Goal: Task Accomplishment & Management: Use online tool/utility

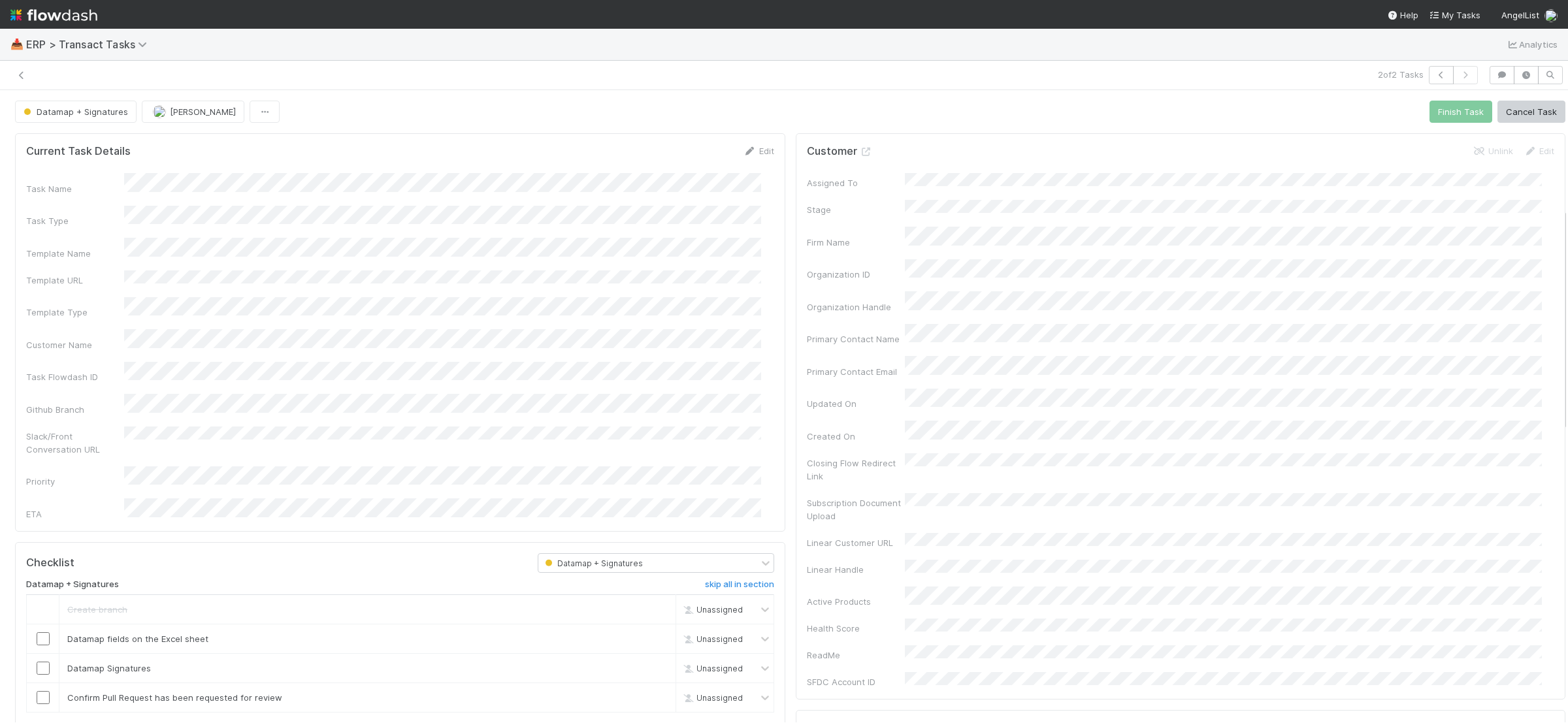
scroll to position [333, 0]
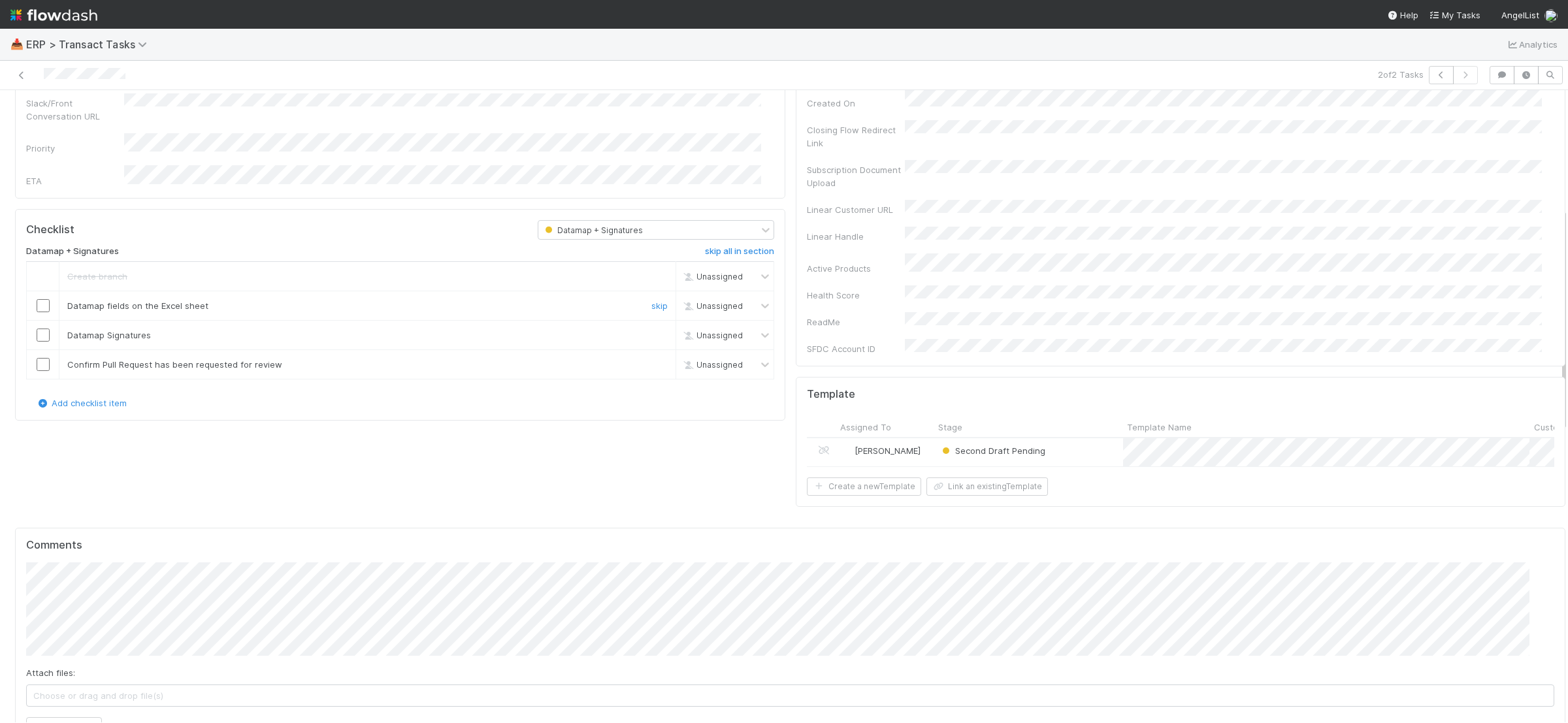
click at [43, 299] on input "checkbox" at bounding box center [43, 305] width 13 height 13
click at [47, 328] on input "checkbox" at bounding box center [43, 335] width 13 height 13
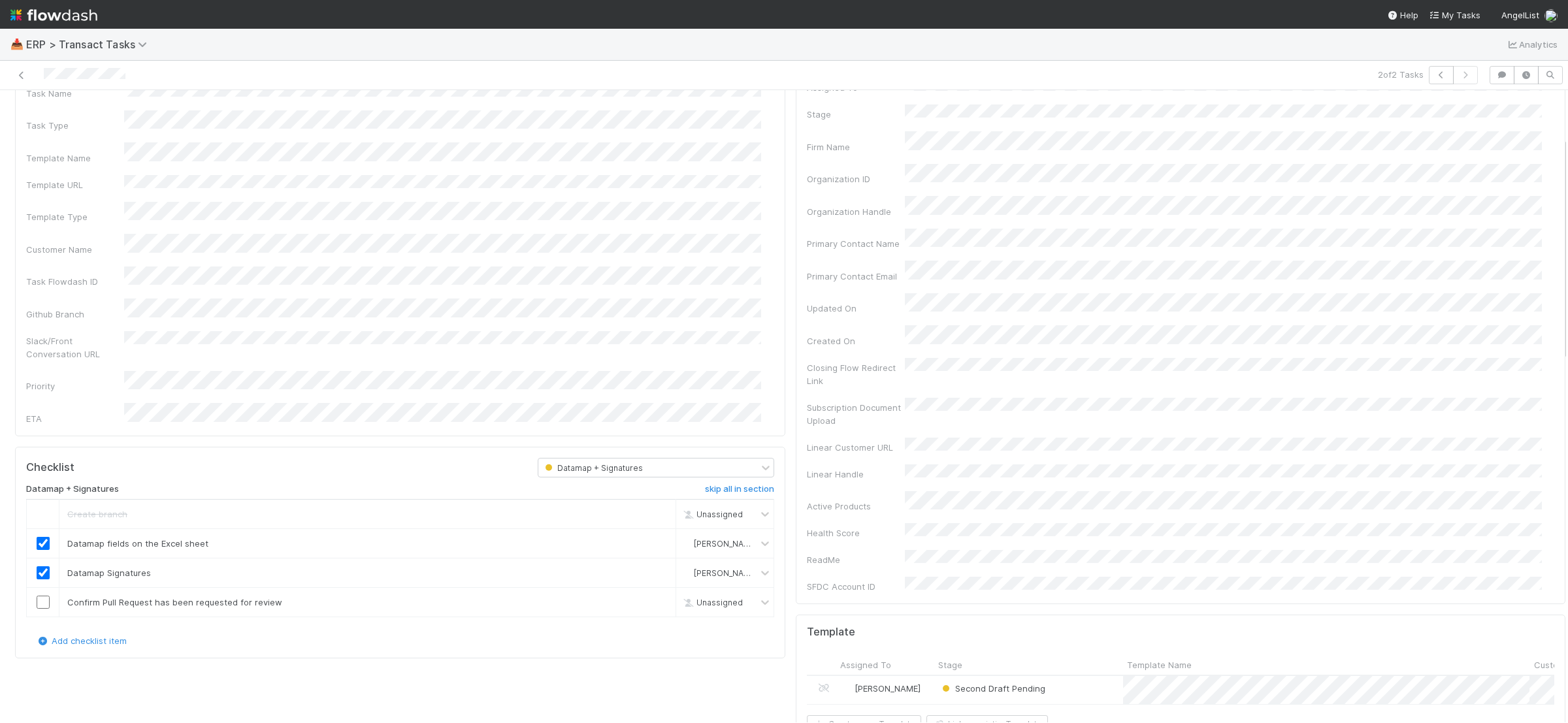
scroll to position [86, 0]
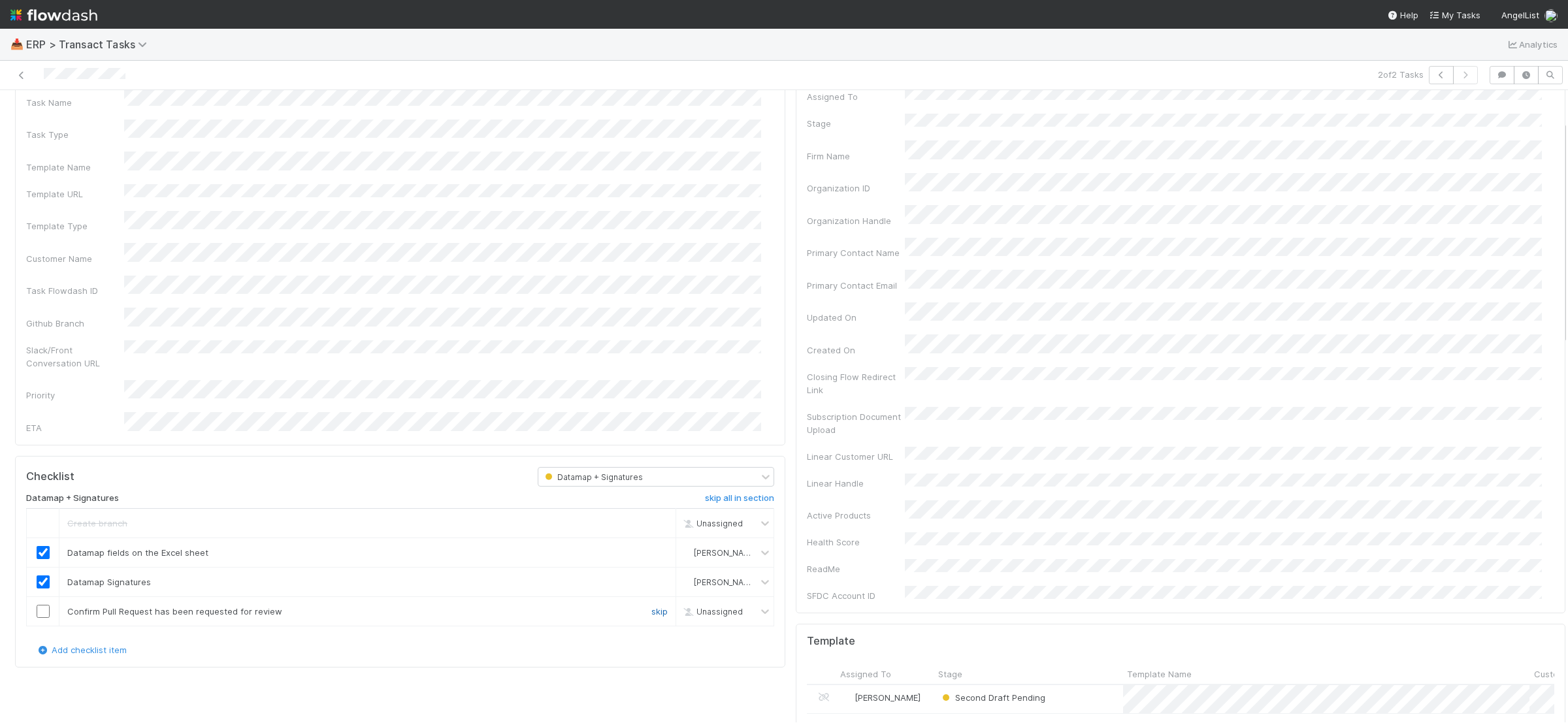
click at [653, 606] on link "skip" at bounding box center [660, 611] width 17 height 11
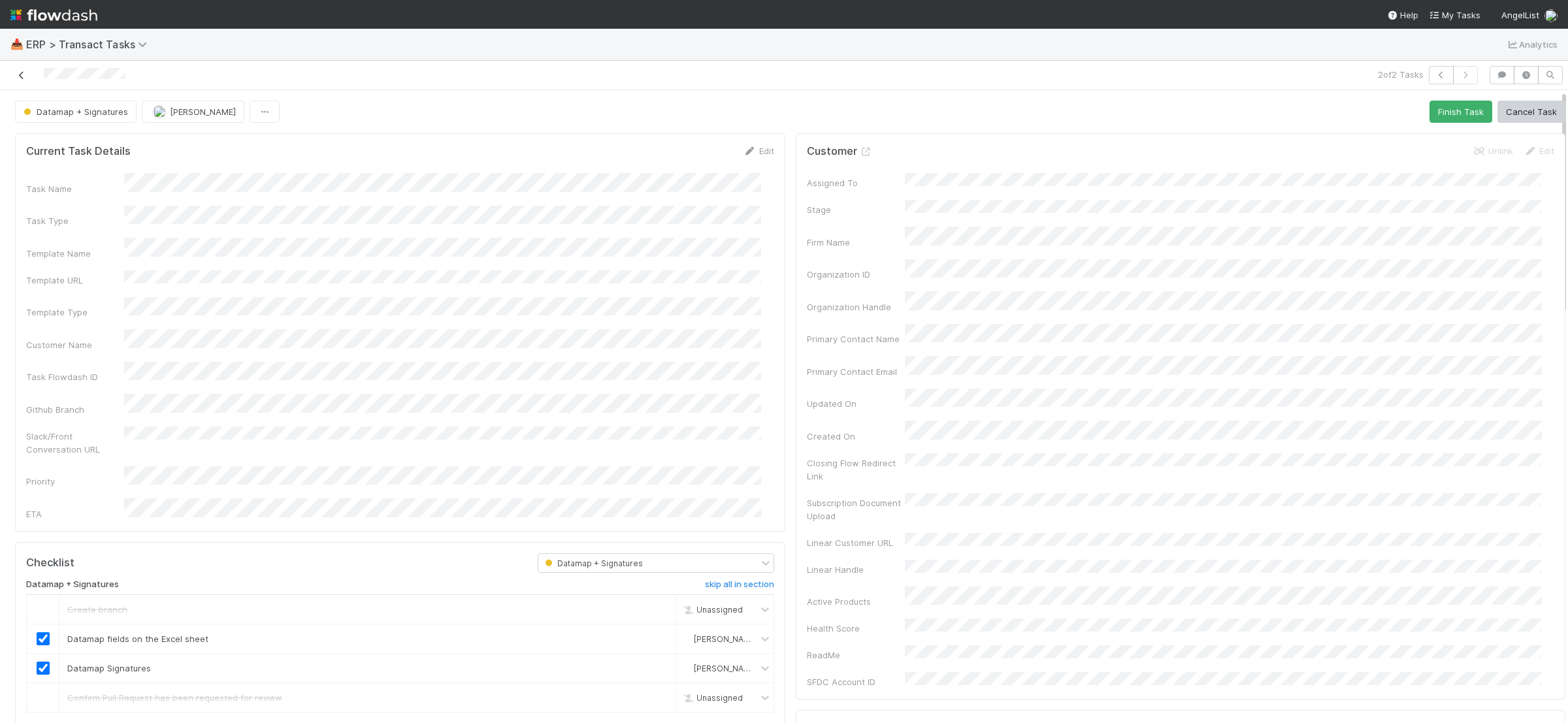
click at [24, 77] on icon at bounding box center [21, 75] width 13 height 8
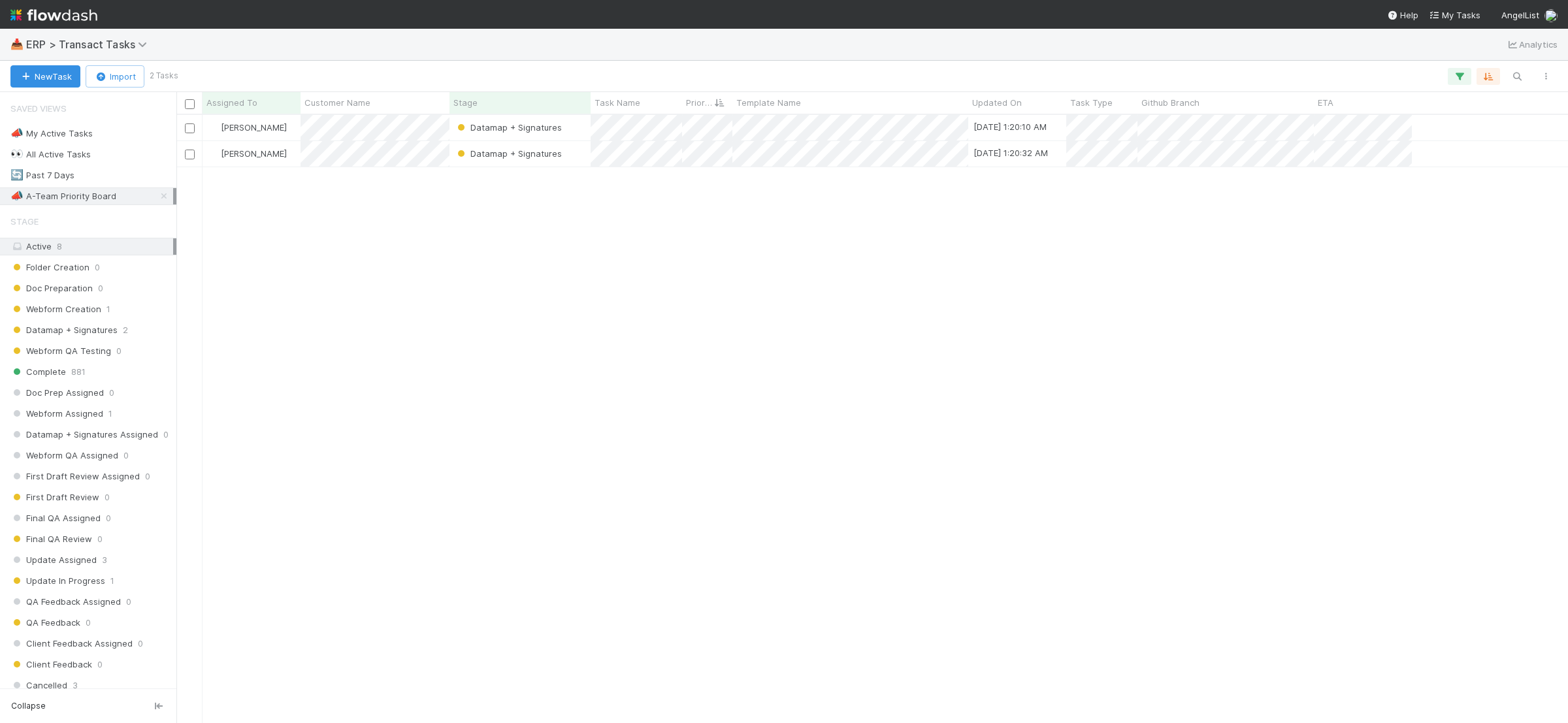
scroll to position [596, 1380]
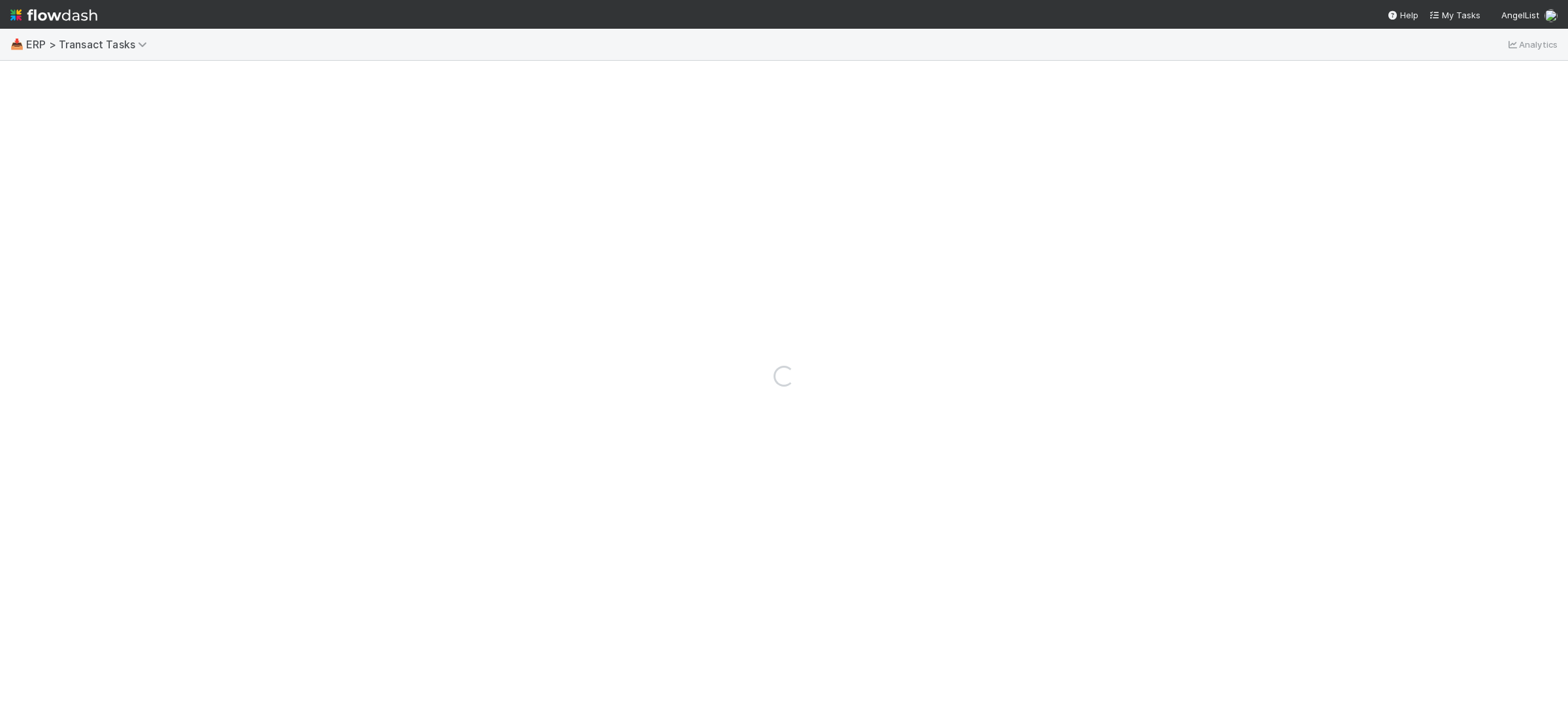
click at [955, 156] on div "Loading..." at bounding box center [784, 376] width 1568 height 694
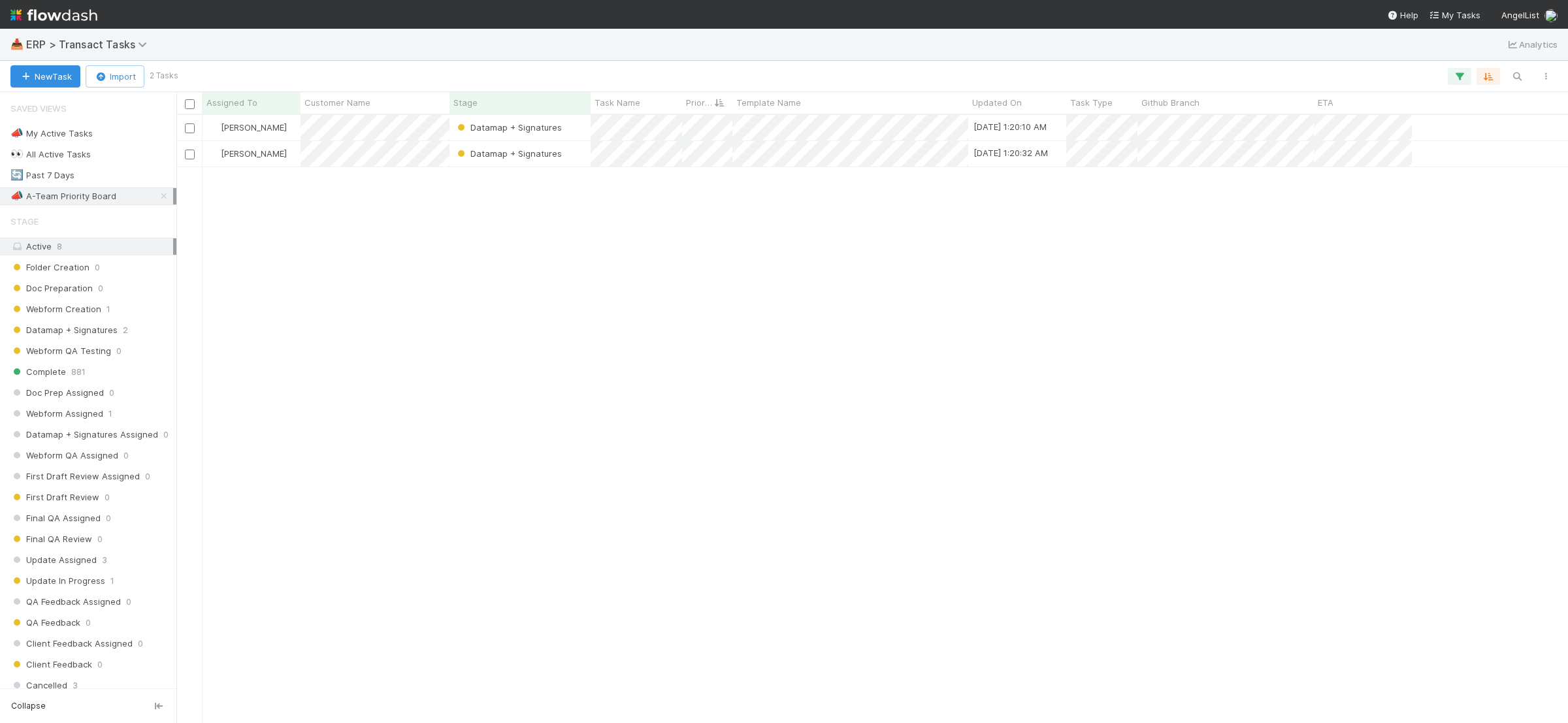
scroll to position [596, 1380]
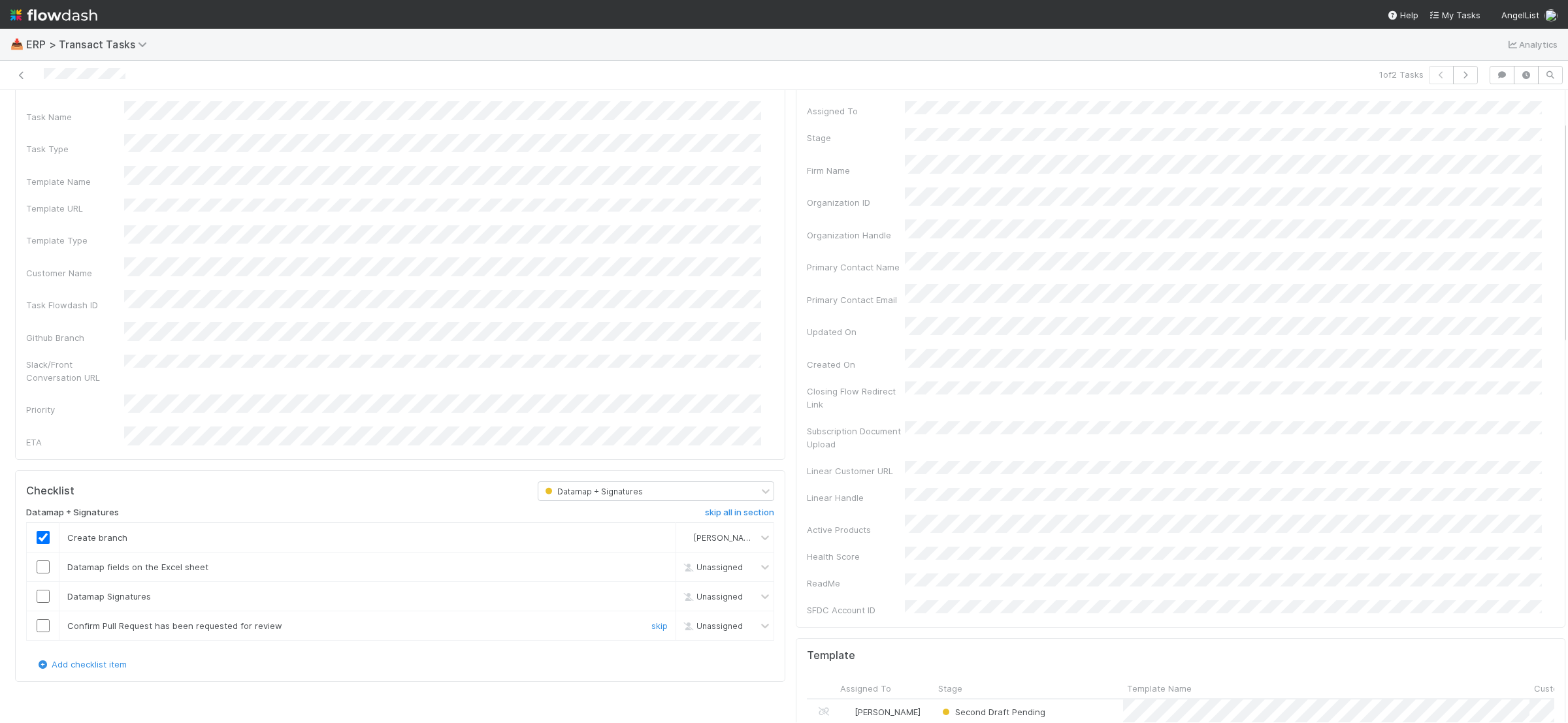
scroll to position [86, 0]
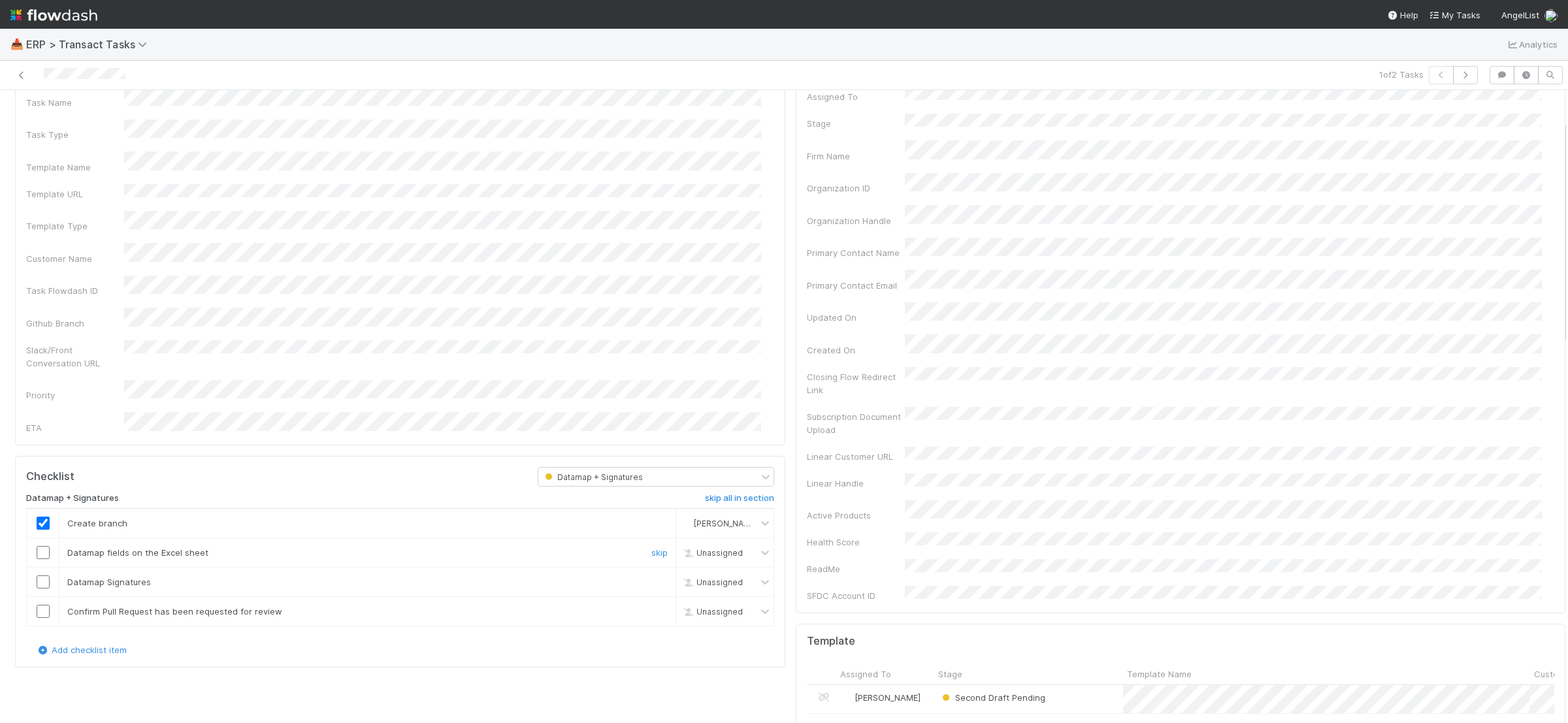
click at [46, 546] on input "checkbox" at bounding box center [43, 552] width 13 height 13
click at [40, 576] on input "checkbox" at bounding box center [43, 582] width 13 height 13
click at [43, 605] on input "checkbox" at bounding box center [43, 611] width 13 height 13
checkbox input "true"
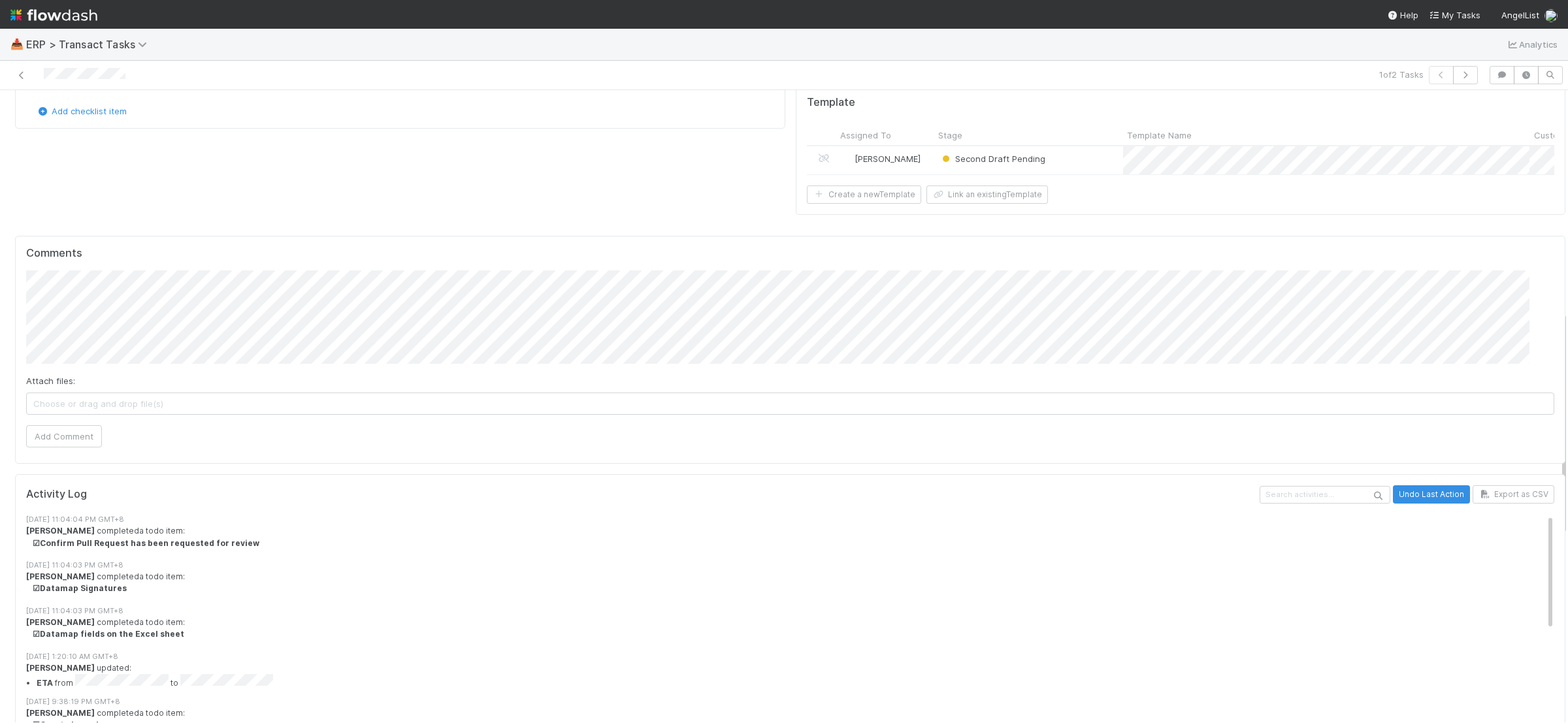
scroll to position [622, 0]
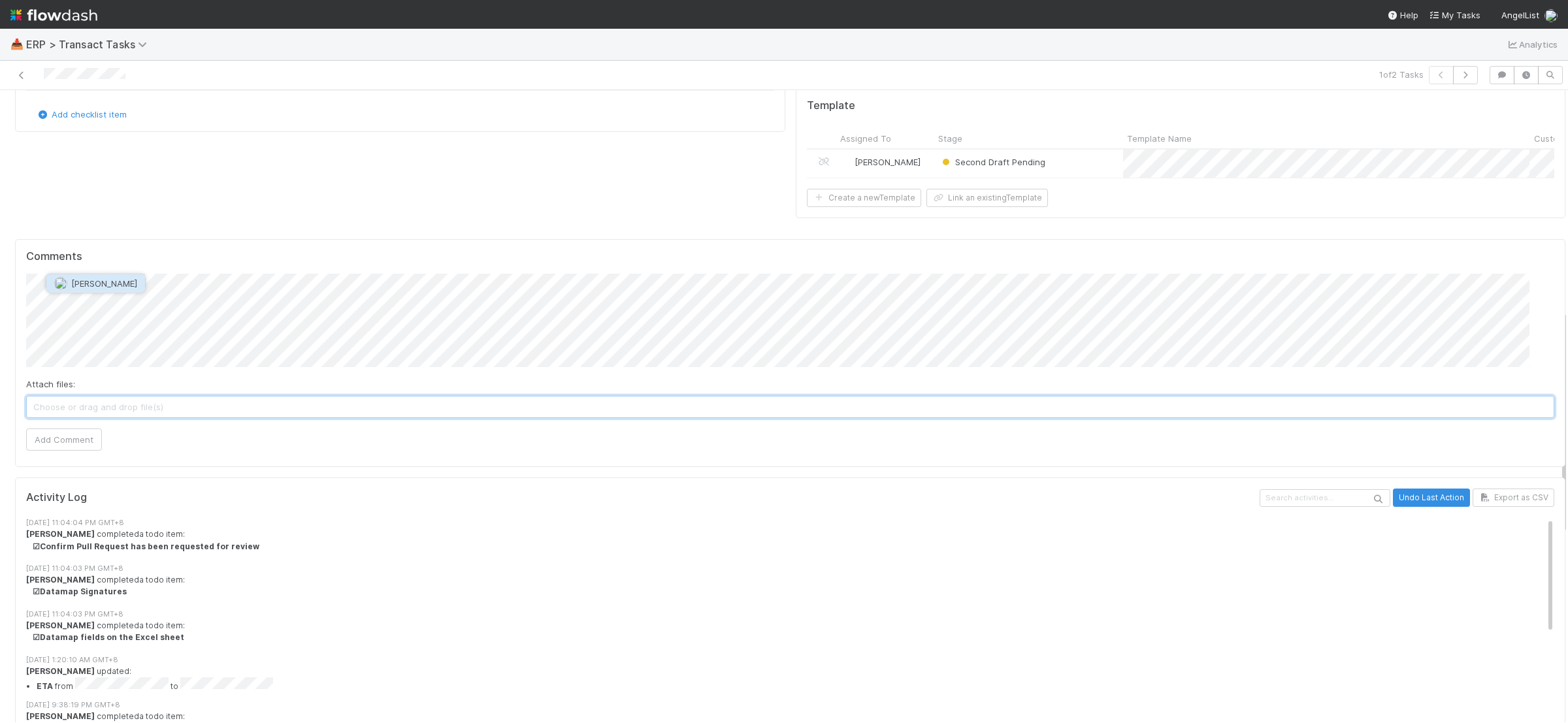
click at [79, 291] on button "[PERSON_NAME]" at bounding box center [96, 284] width 99 height 18
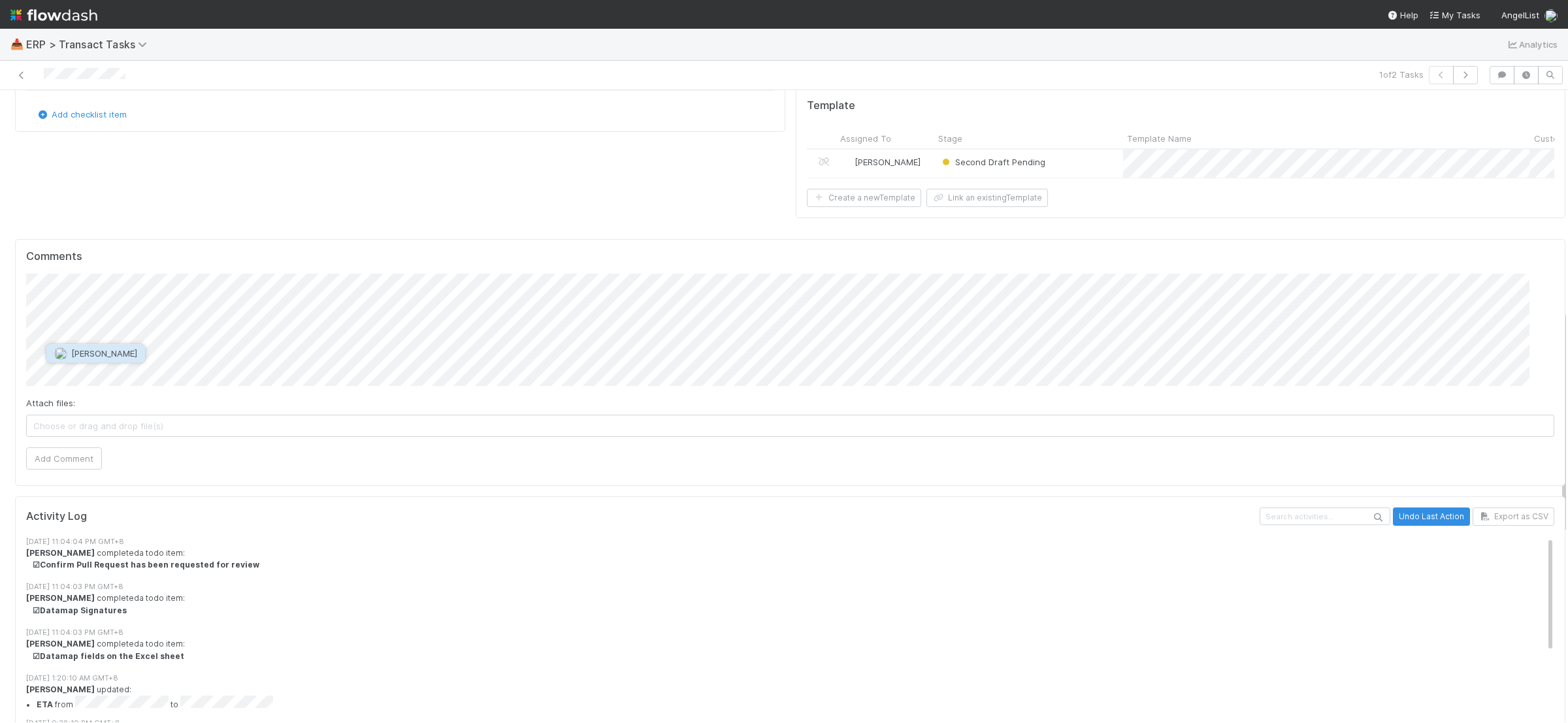
click at [99, 357] on span "[PERSON_NAME]" at bounding box center [104, 354] width 66 height 11
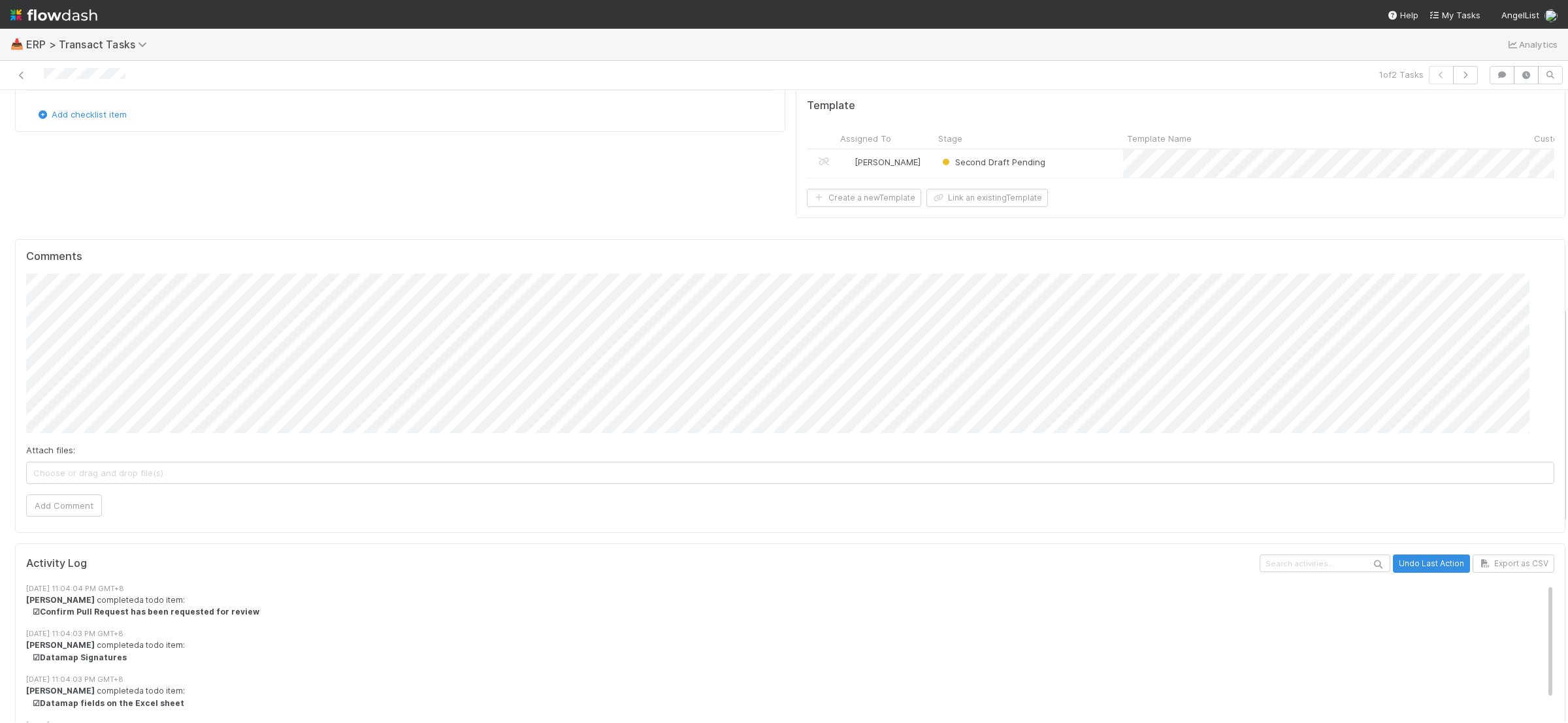
click at [17, 239] on div "Comments Attach files: Choose or drag and drop file(s) Add Comment" at bounding box center [790, 385] width 1551 height 294
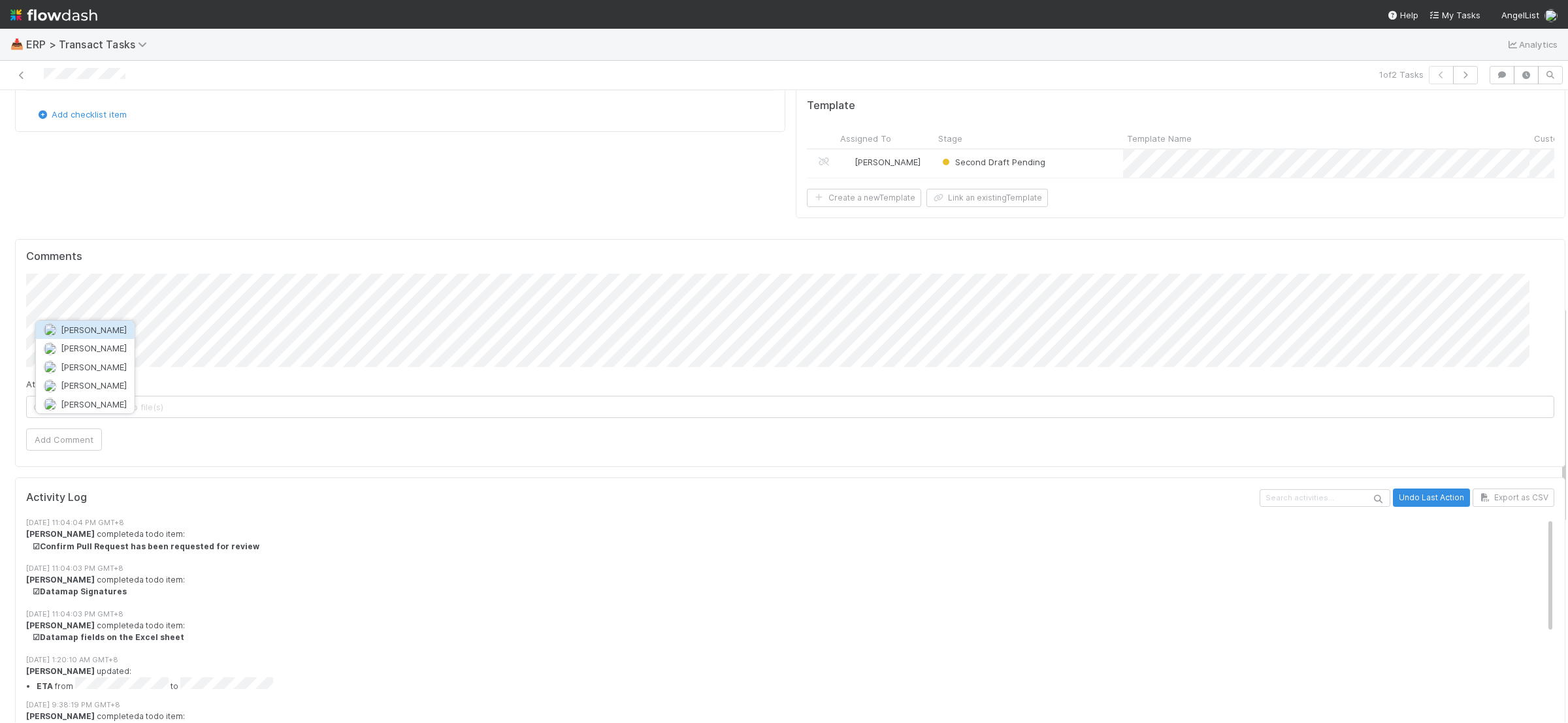
click at [106, 330] on span "[PERSON_NAME]" at bounding box center [93, 330] width 66 height 11
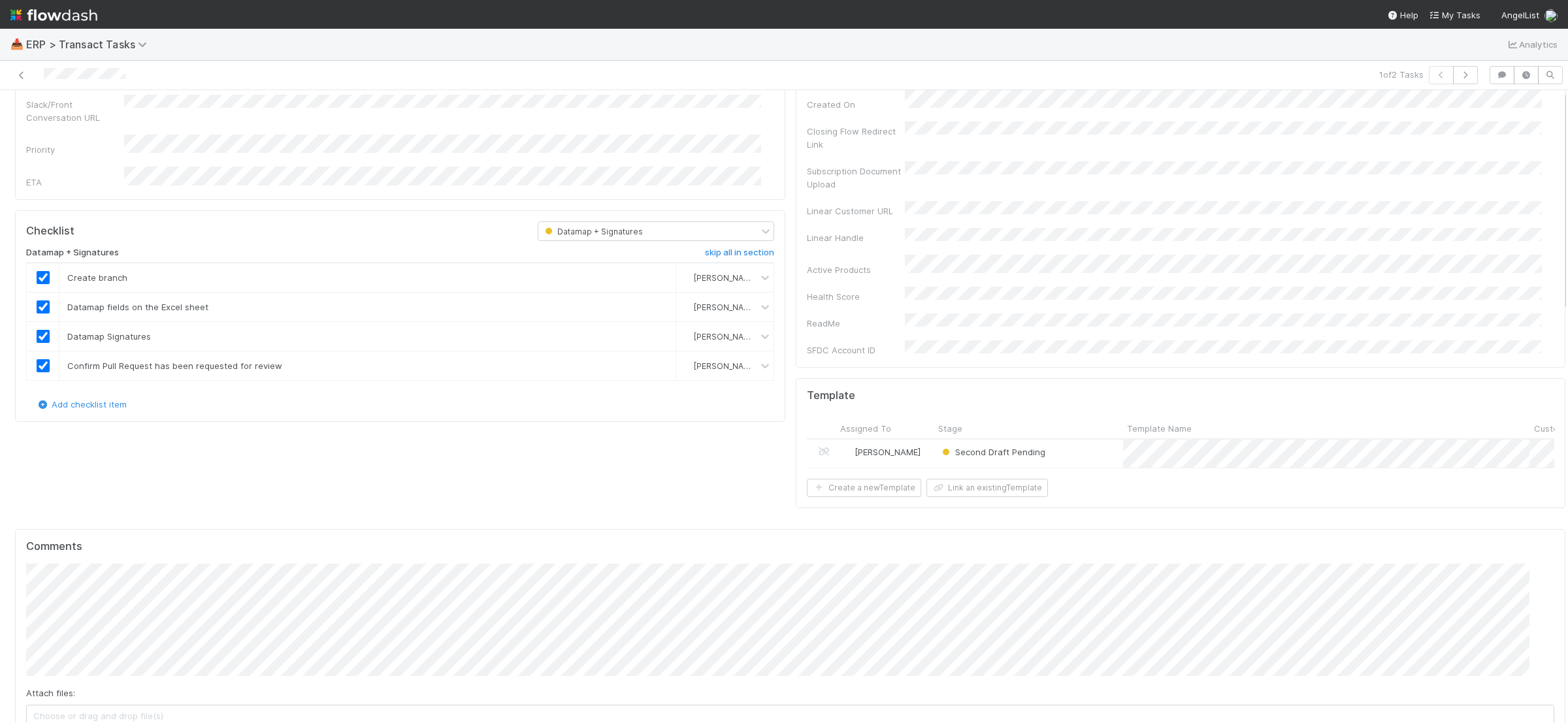
scroll to position [0, 0]
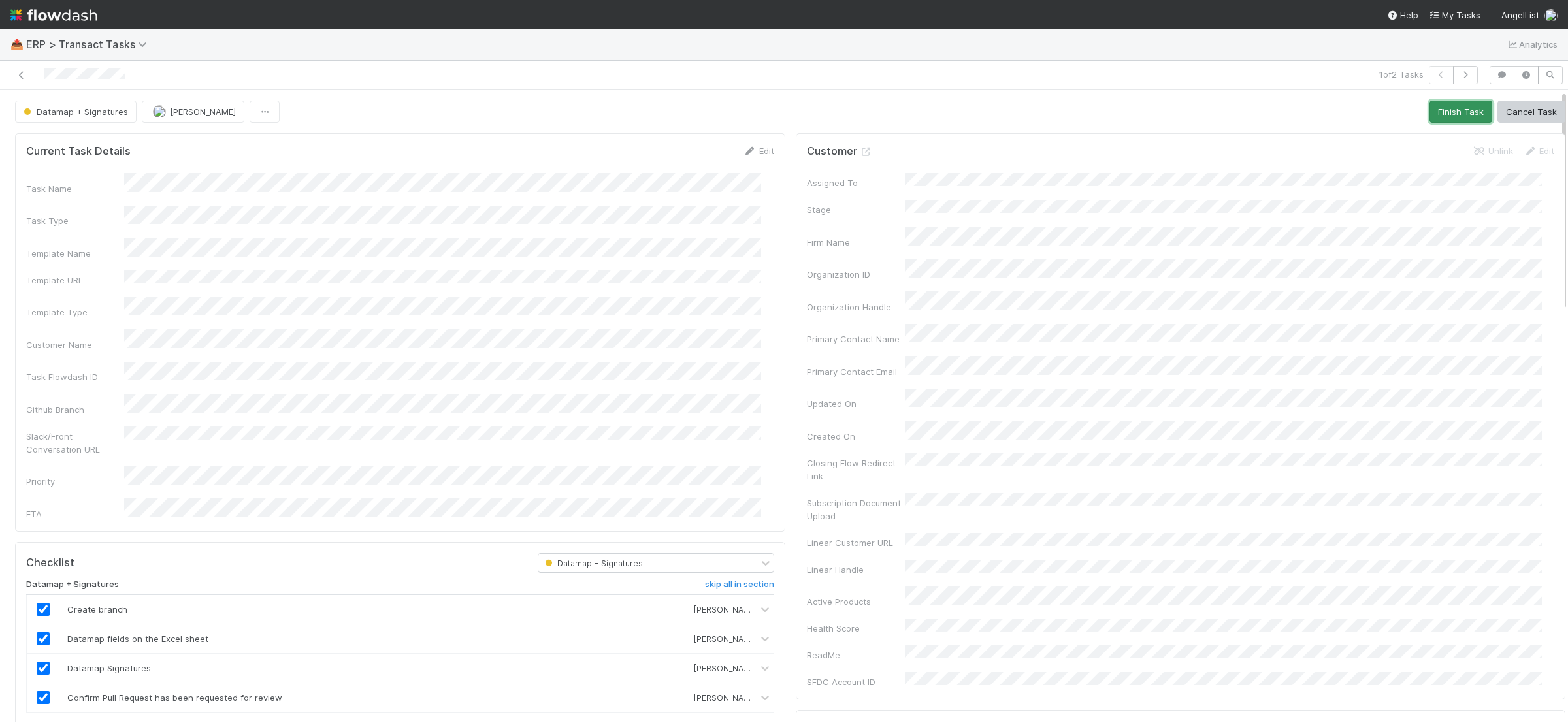
click at [1450, 112] on button "Finish Task" at bounding box center [1461, 112] width 63 height 22
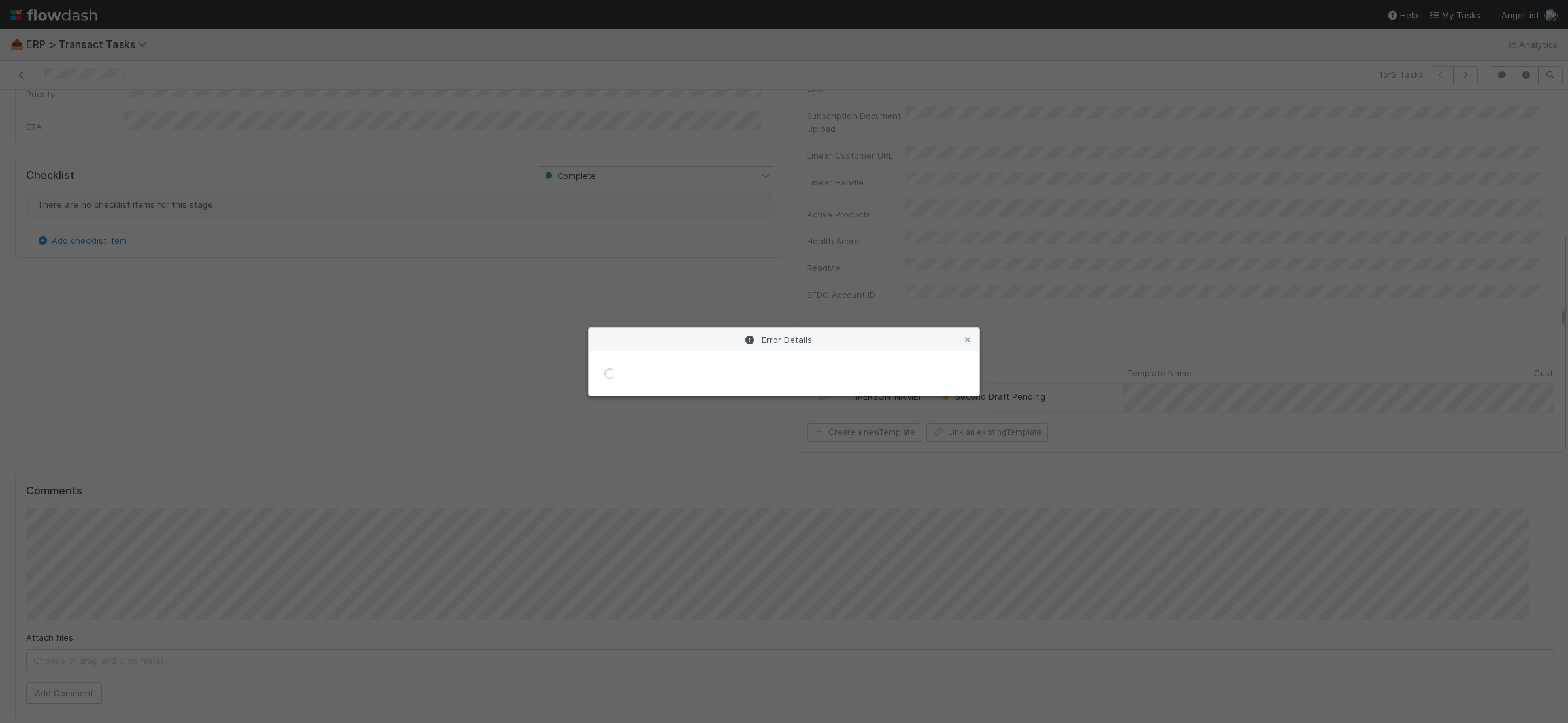
scroll to position [406, 0]
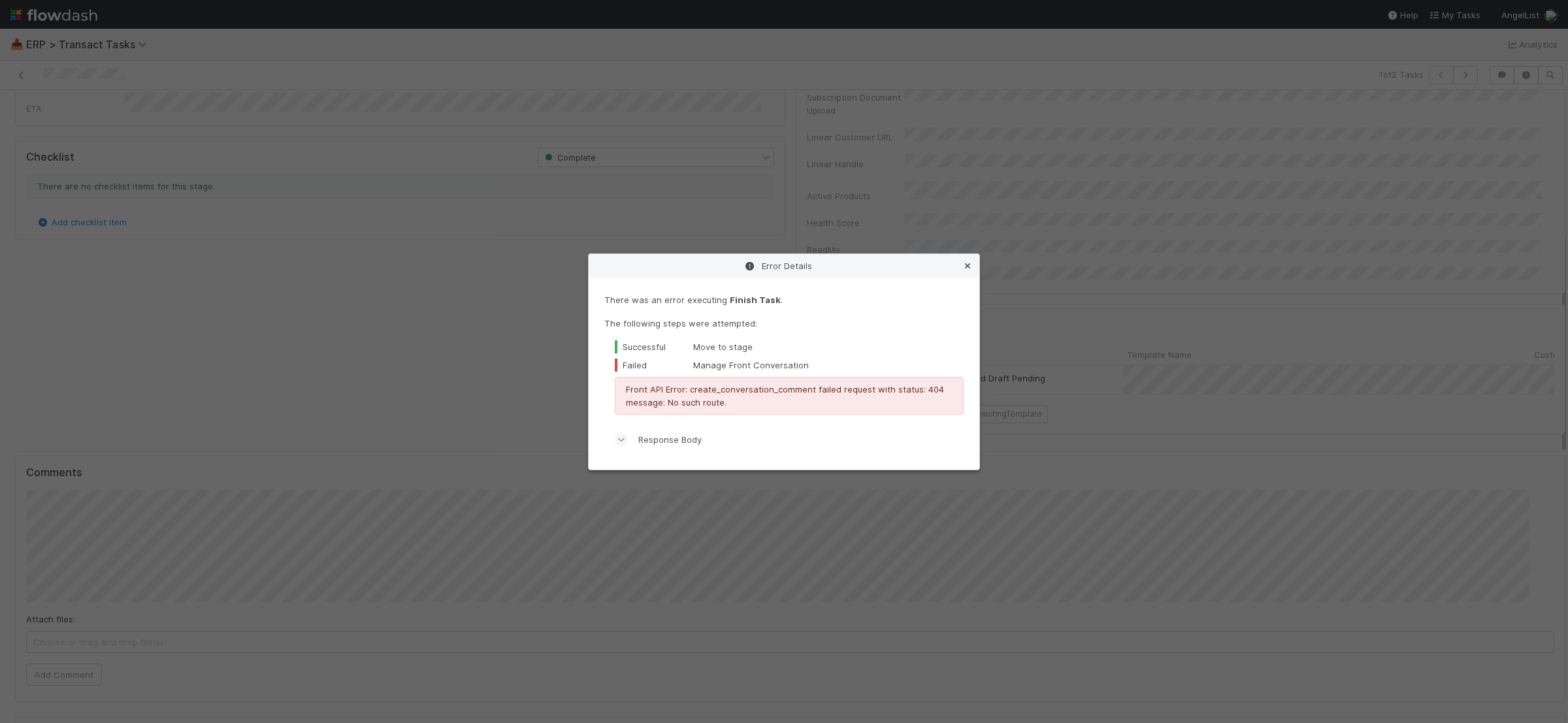
click at [968, 266] on icon at bounding box center [968, 266] width 13 height 8
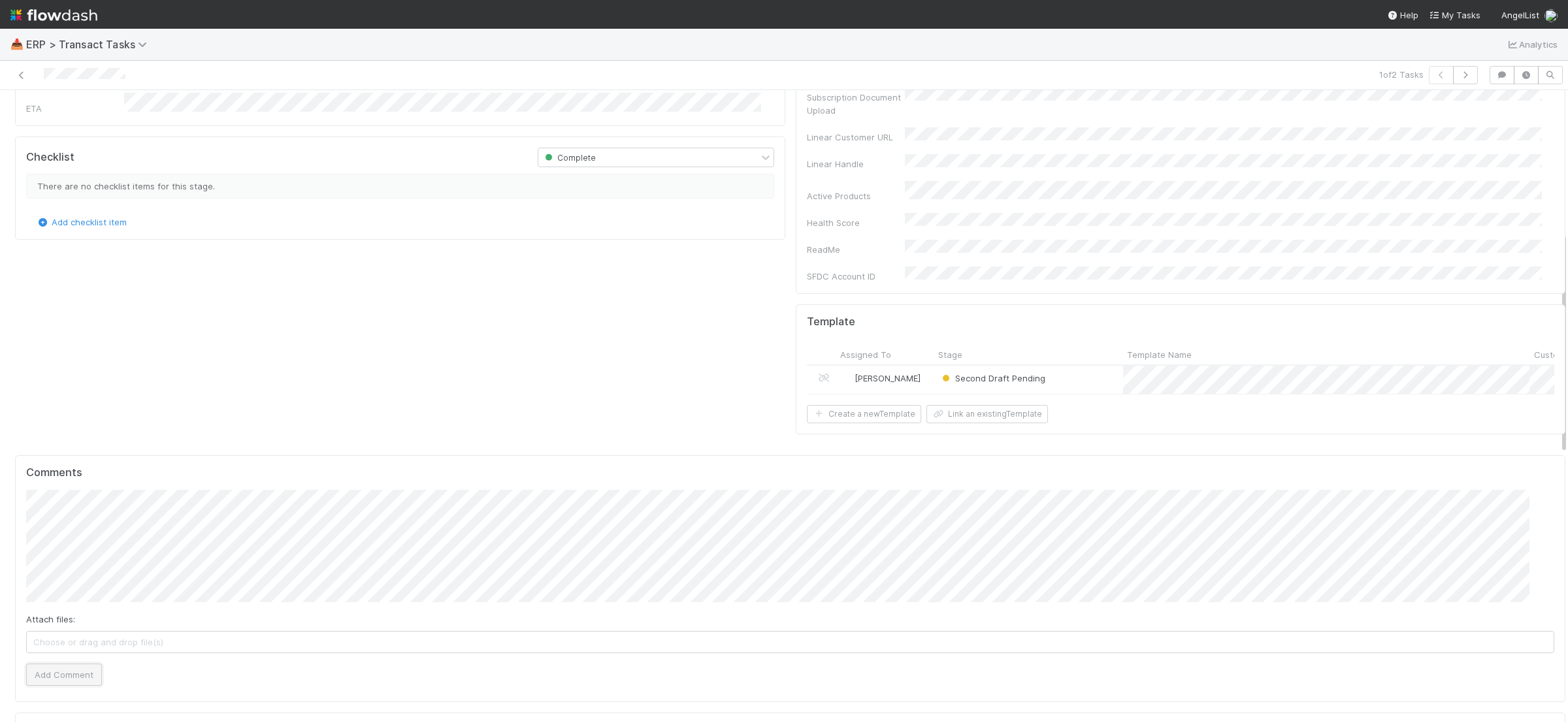
click at [69, 664] on button "Add Comment" at bounding box center [64, 674] width 76 height 22
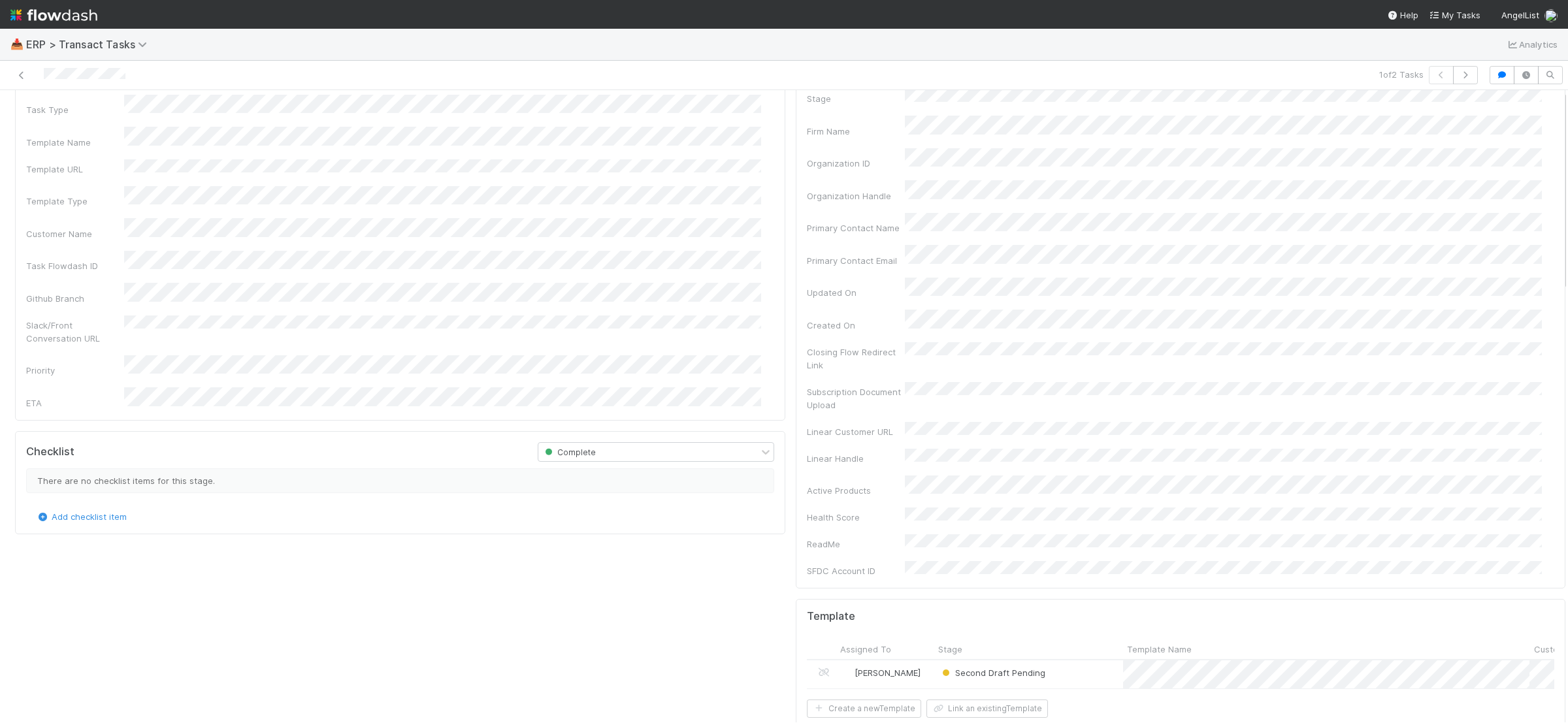
scroll to position [0, 0]
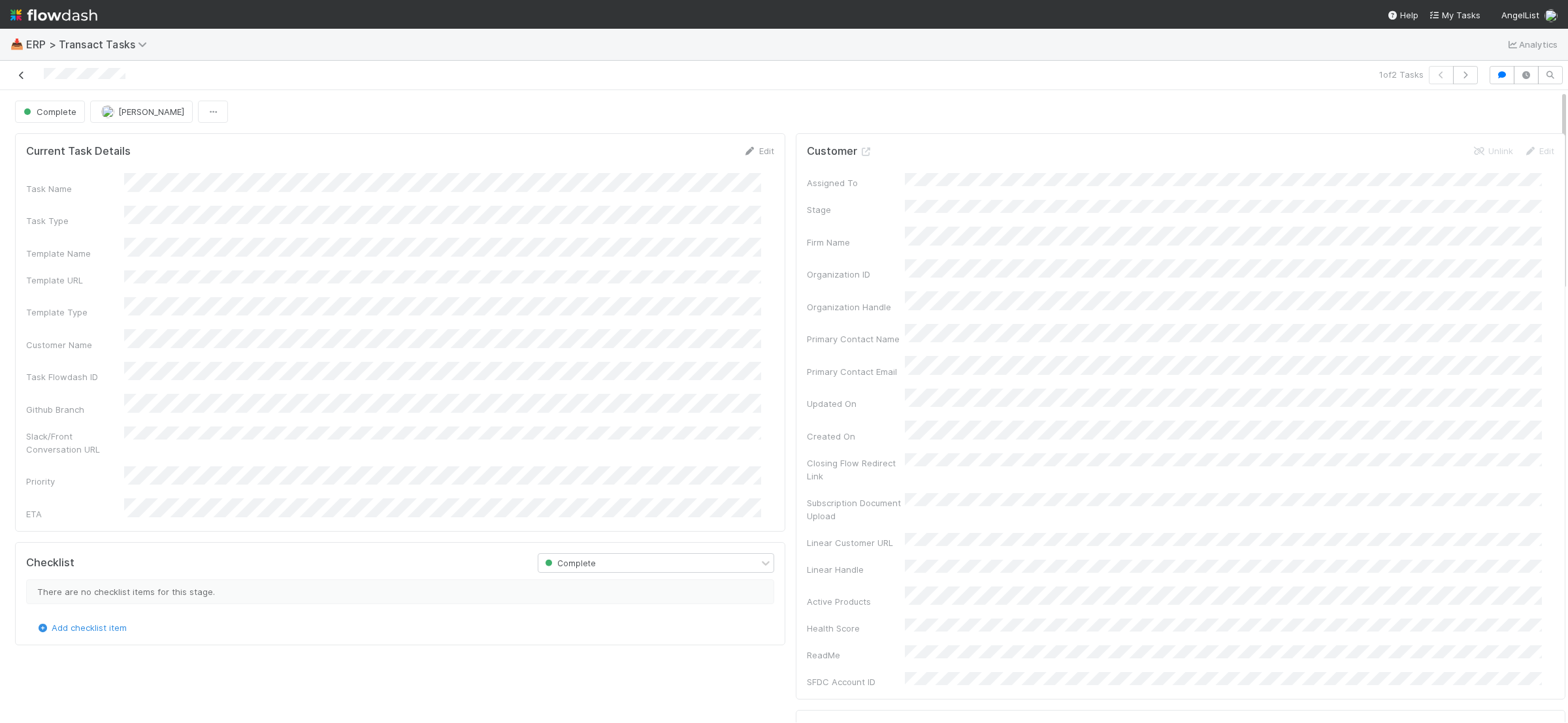
click at [22, 77] on icon at bounding box center [21, 75] width 13 height 8
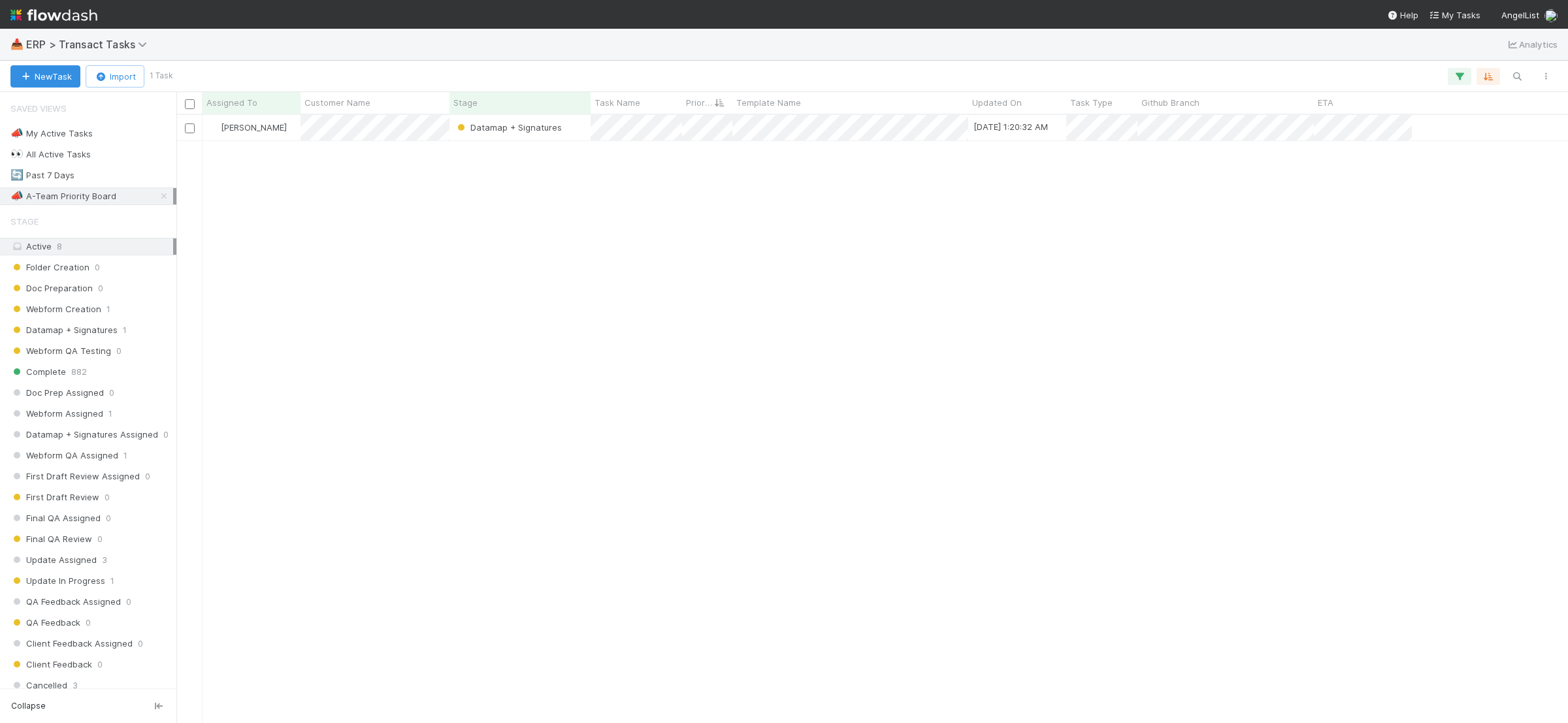
scroll to position [596, 1380]
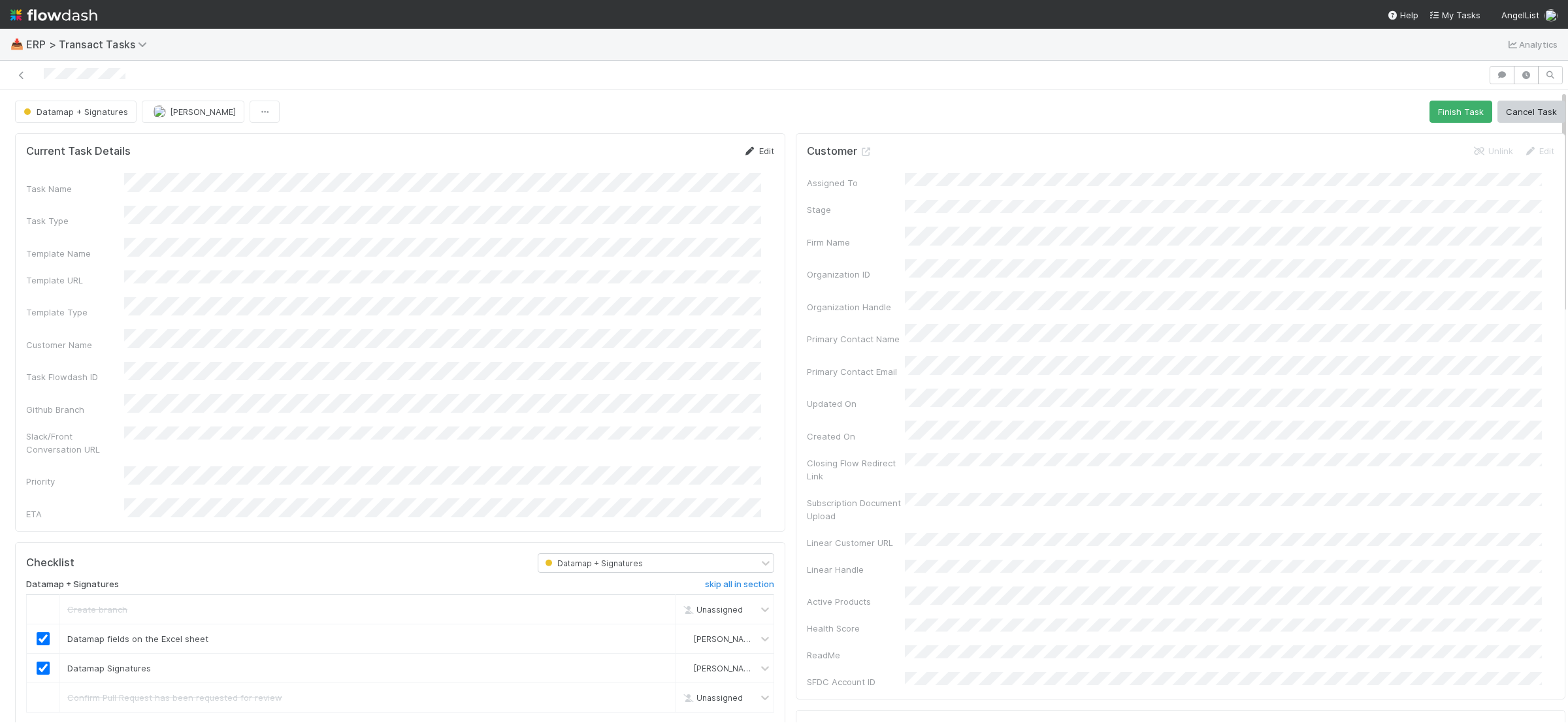
click at [746, 154] on link "Edit" at bounding box center [759, 151] width 30 height 11
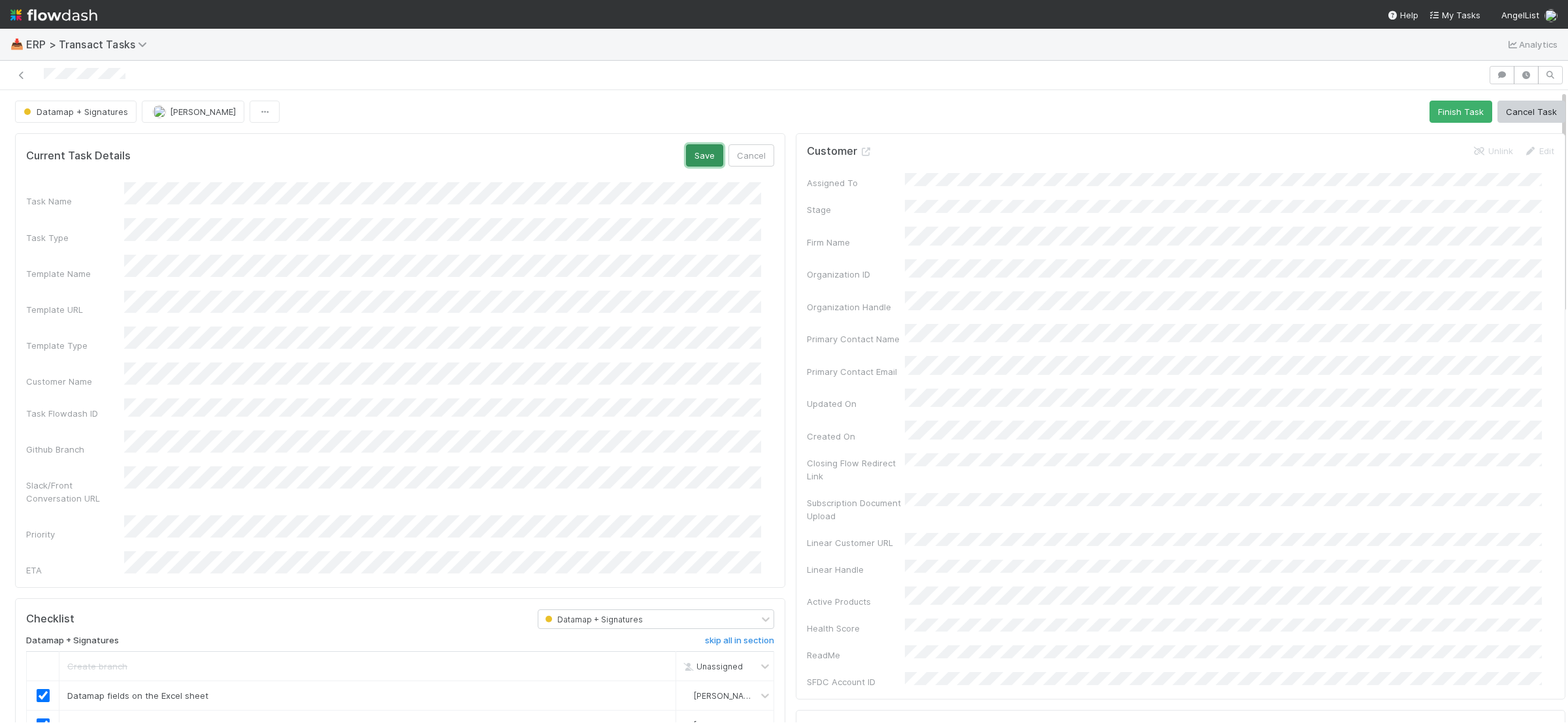
click at [686, 158] on button "Save" at bounding box center [704, 155] width 37 height 22
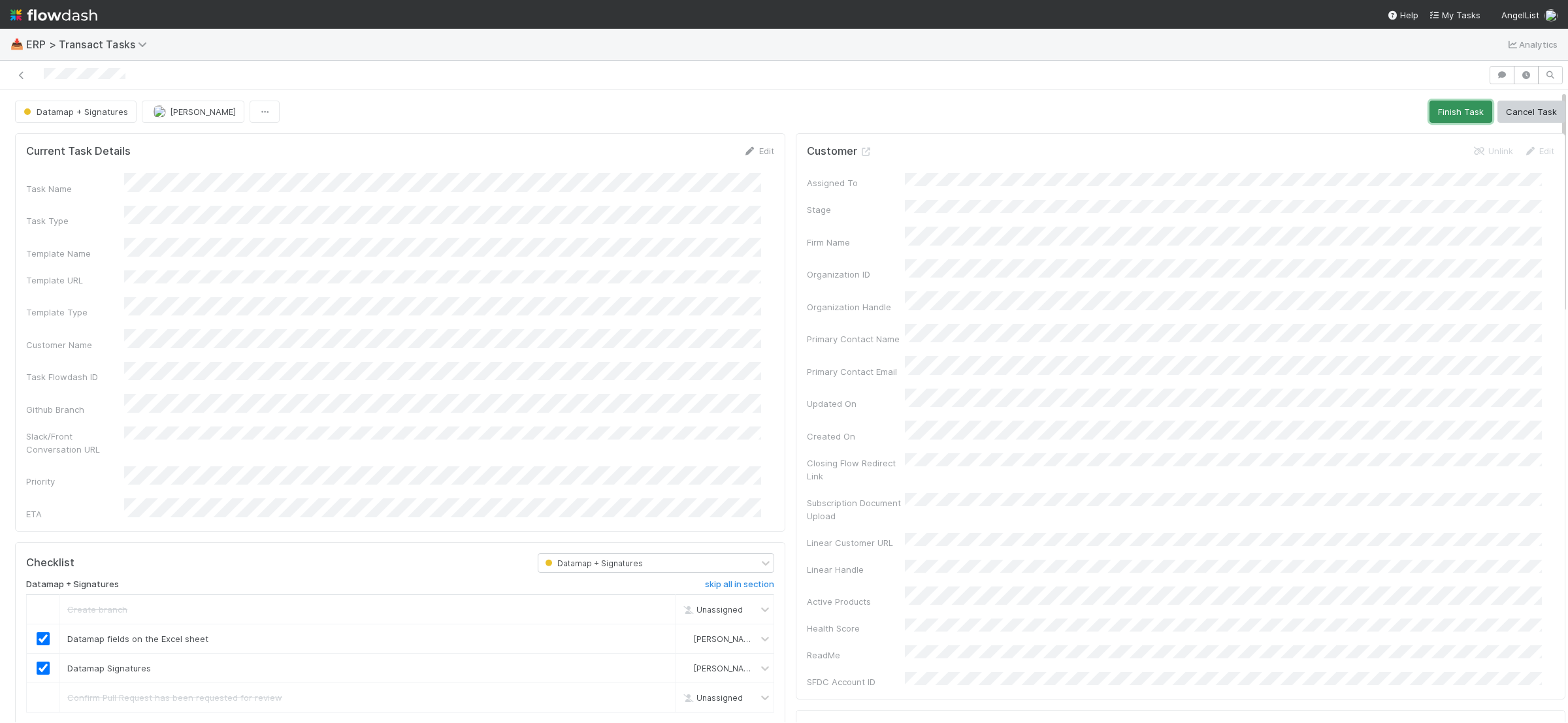
click at [1430, 118] on button "Finish Task" at bounding box center [1461, 112] width 63 height 22
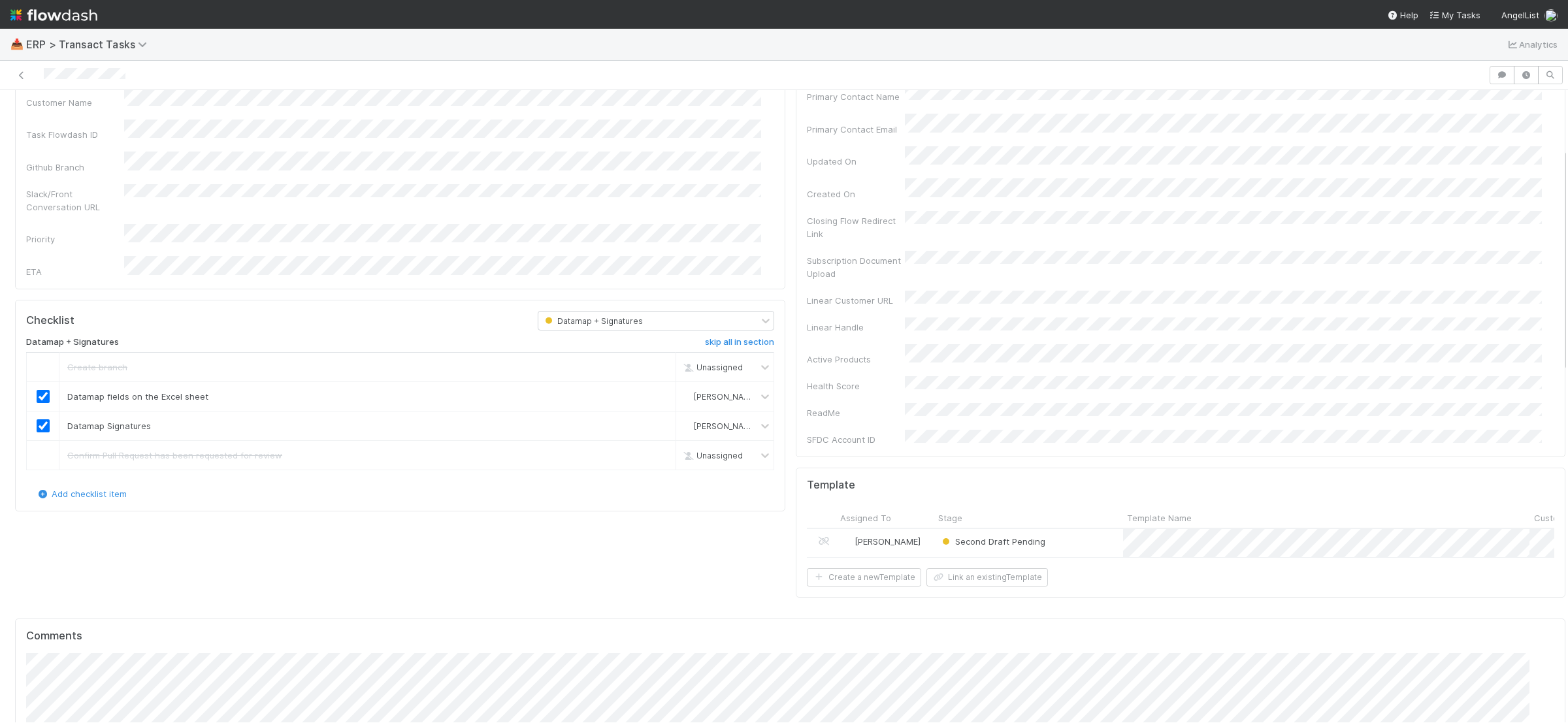
scroll to position [250, 0]
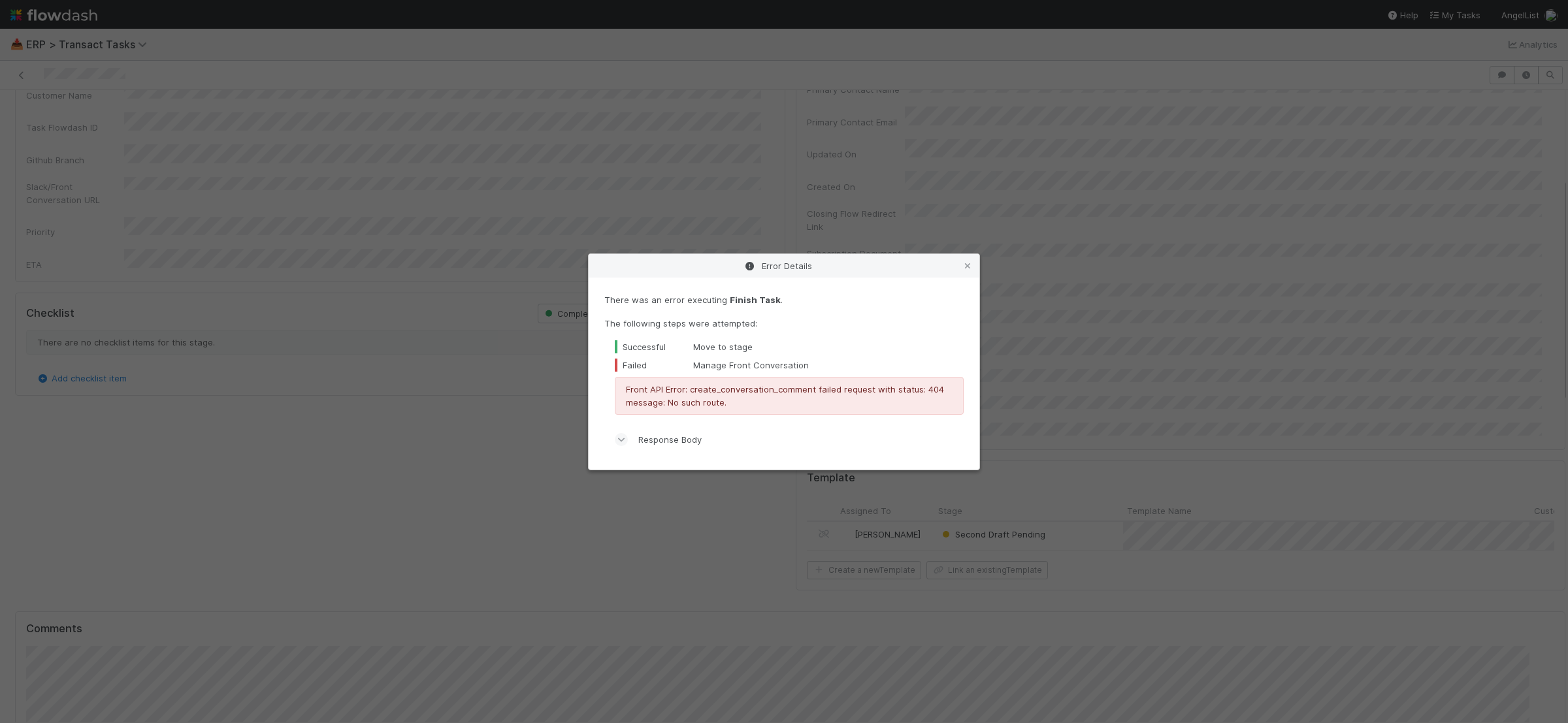
click at [627, 442] on span at bounding box center [621, 439] width 13 height 13
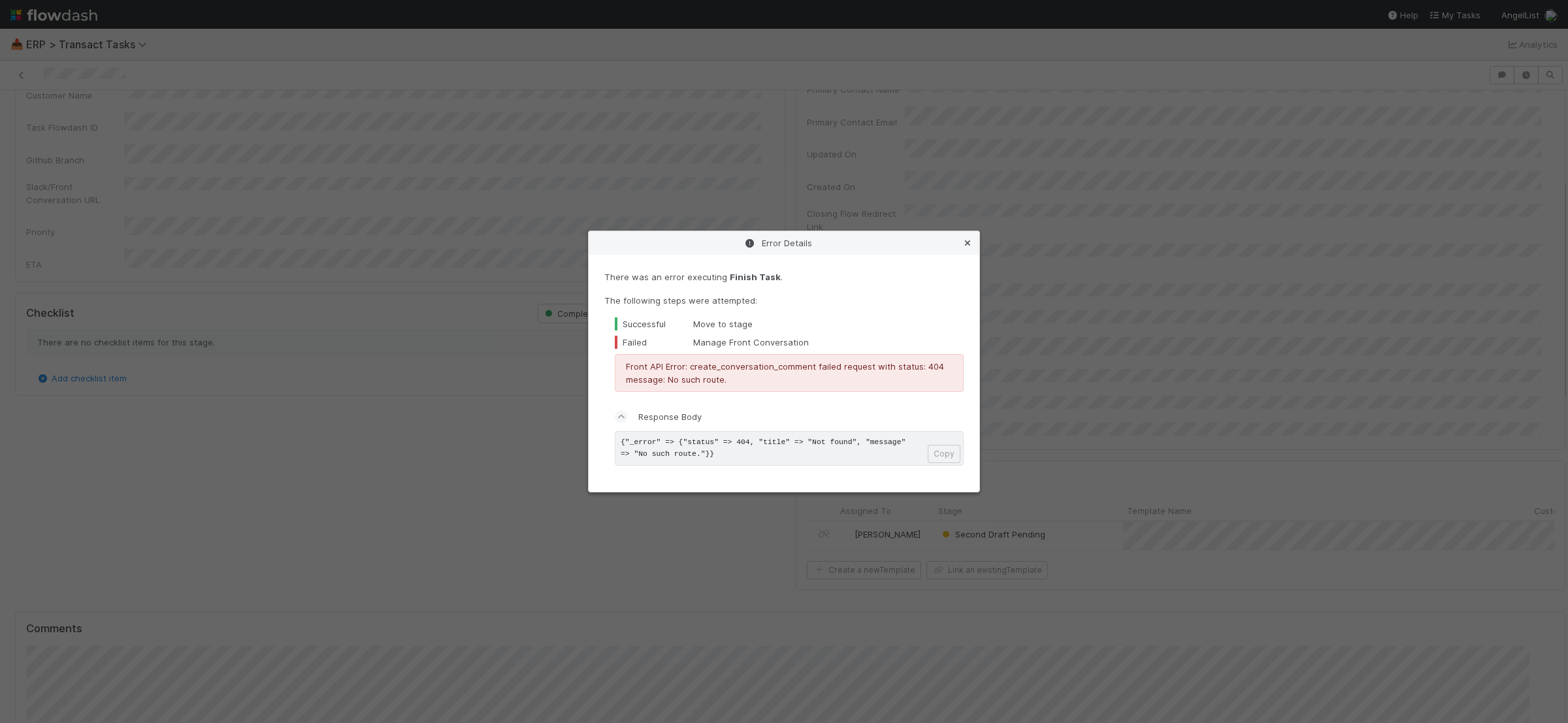
click at [966, 243] on icon at bounding box center [968, 243] width 13 height 8
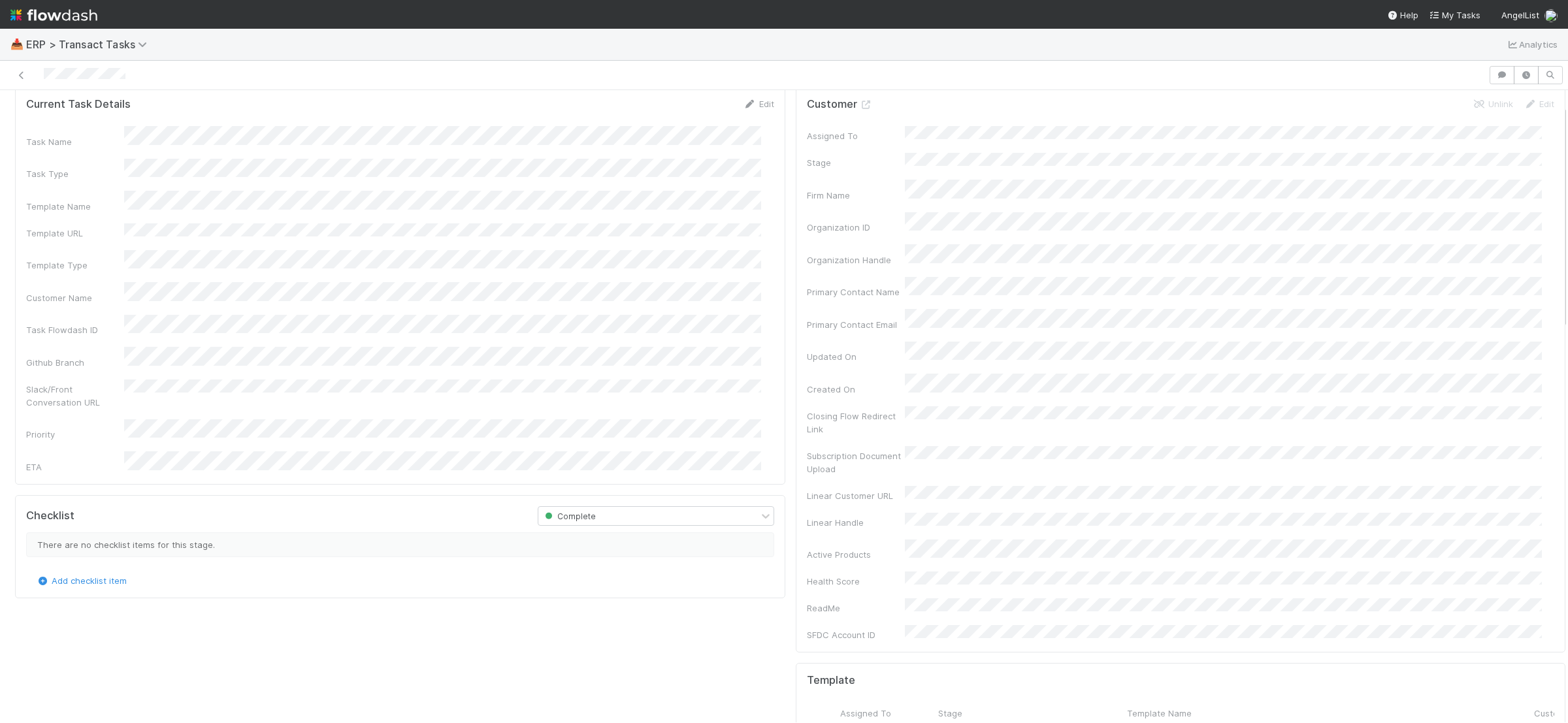
scroll to position [0, 0]
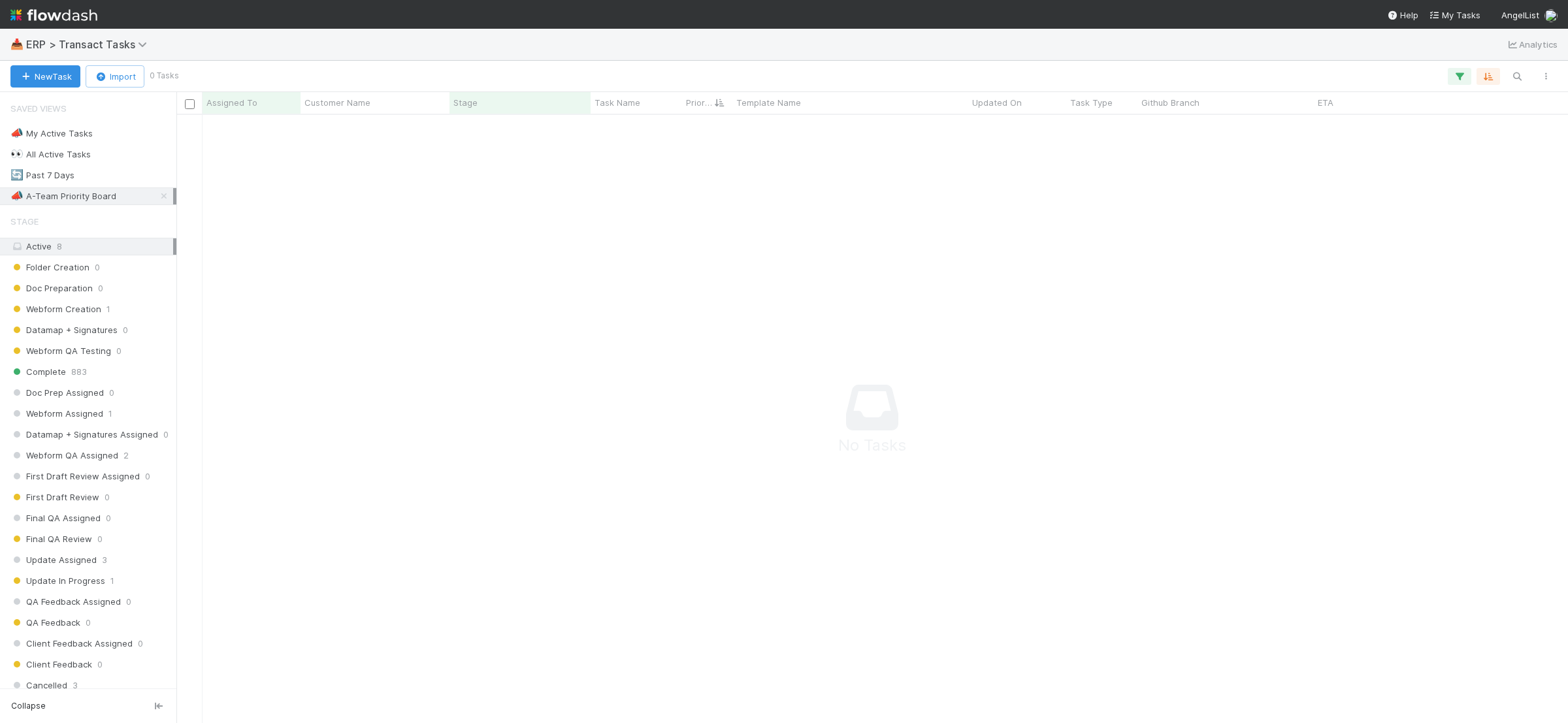
scroll to position [596, 1380]
click at [97, 181] on div "🔄 Past 7 Days 31" at bounding box center [92, 175] width 162 height 17
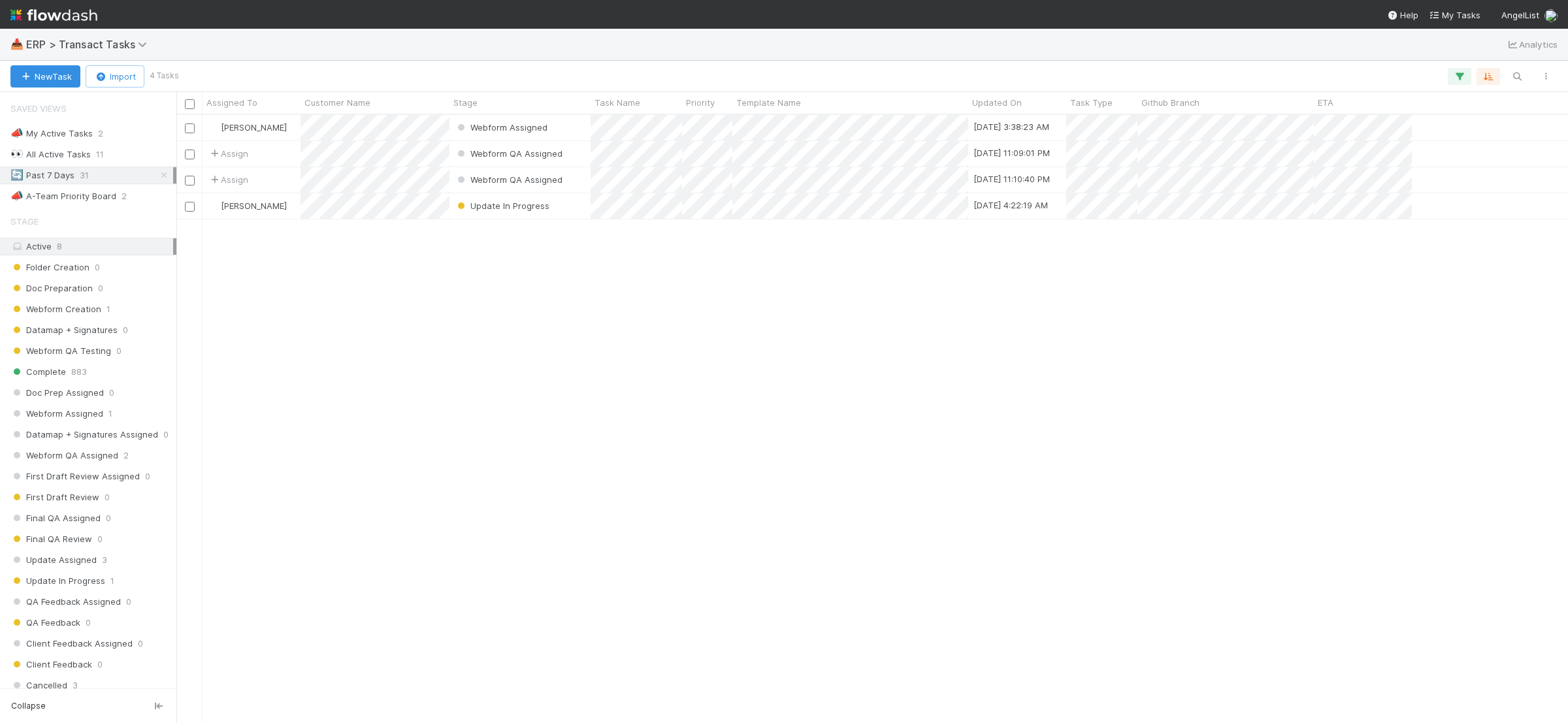
scroll to position [596, 1380]
click at [233, 175] on span "Assign" at bounding box center [228, 179] width 40 height 13
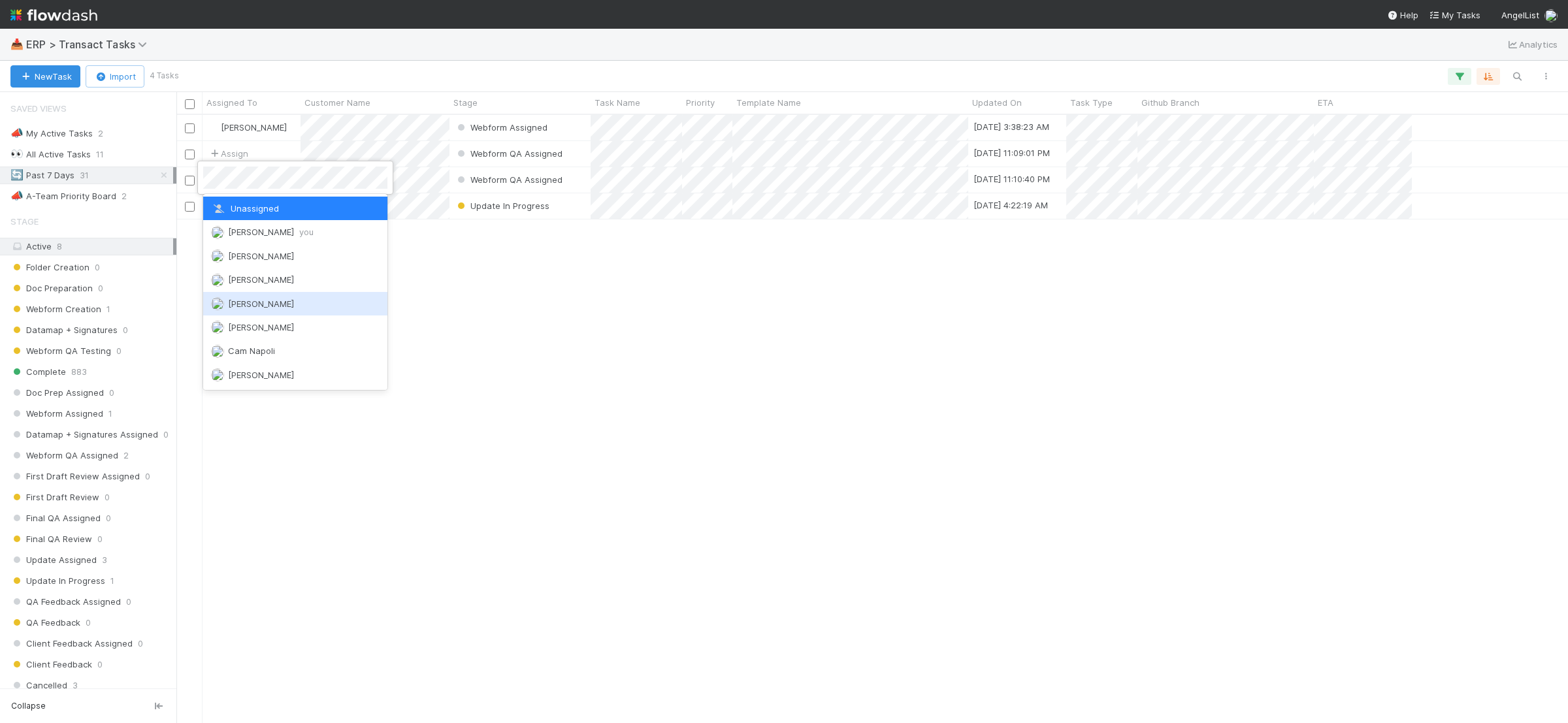
click at [298, 303] on div "[PERSON_NAME]" at bounding box center [295, 303] width 184 height 24
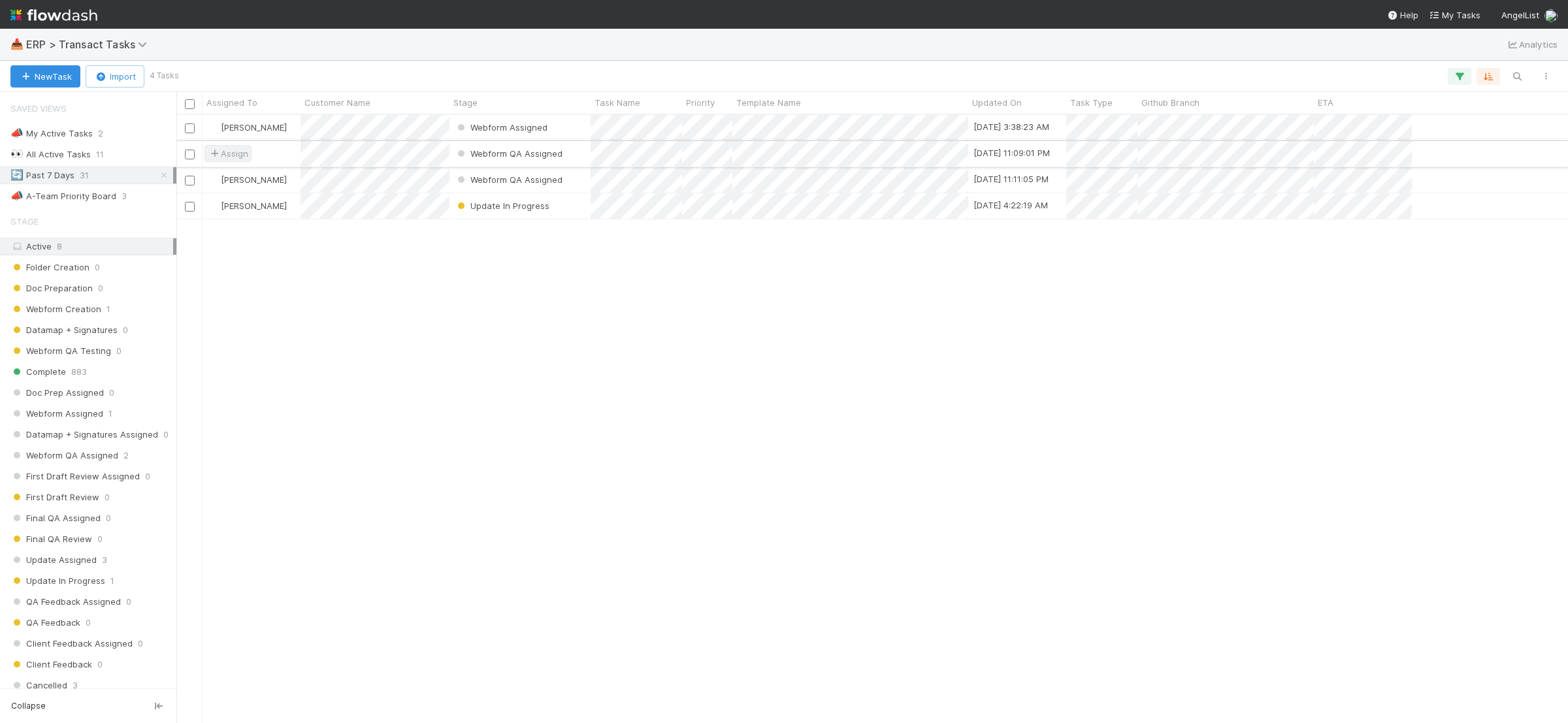
click at [244, 158] on span "Assign" at bounding box center [228, 153] width 40 height 13
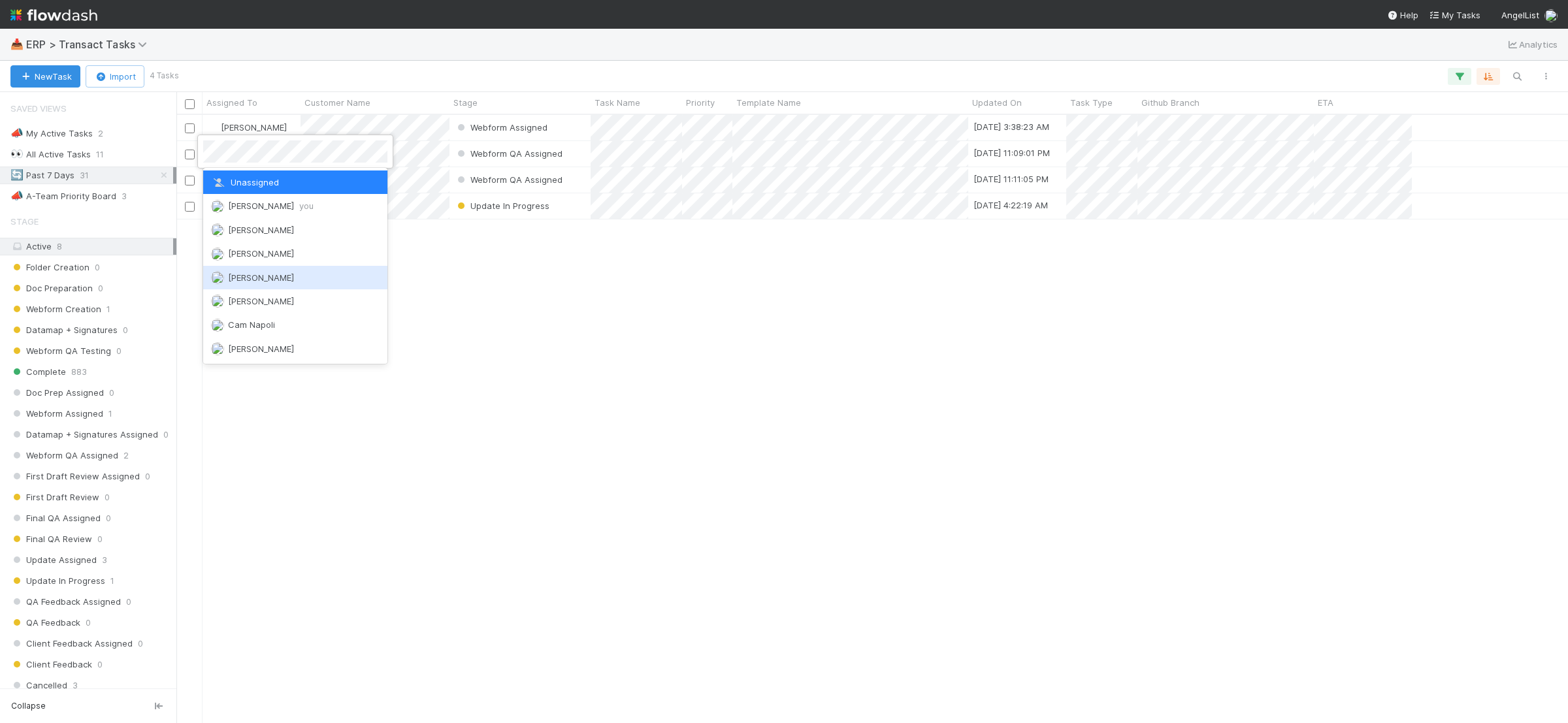
click at [261, 273] on span "[PERSON_NAME]" at bounding box center [261, 278] width 66 height 11
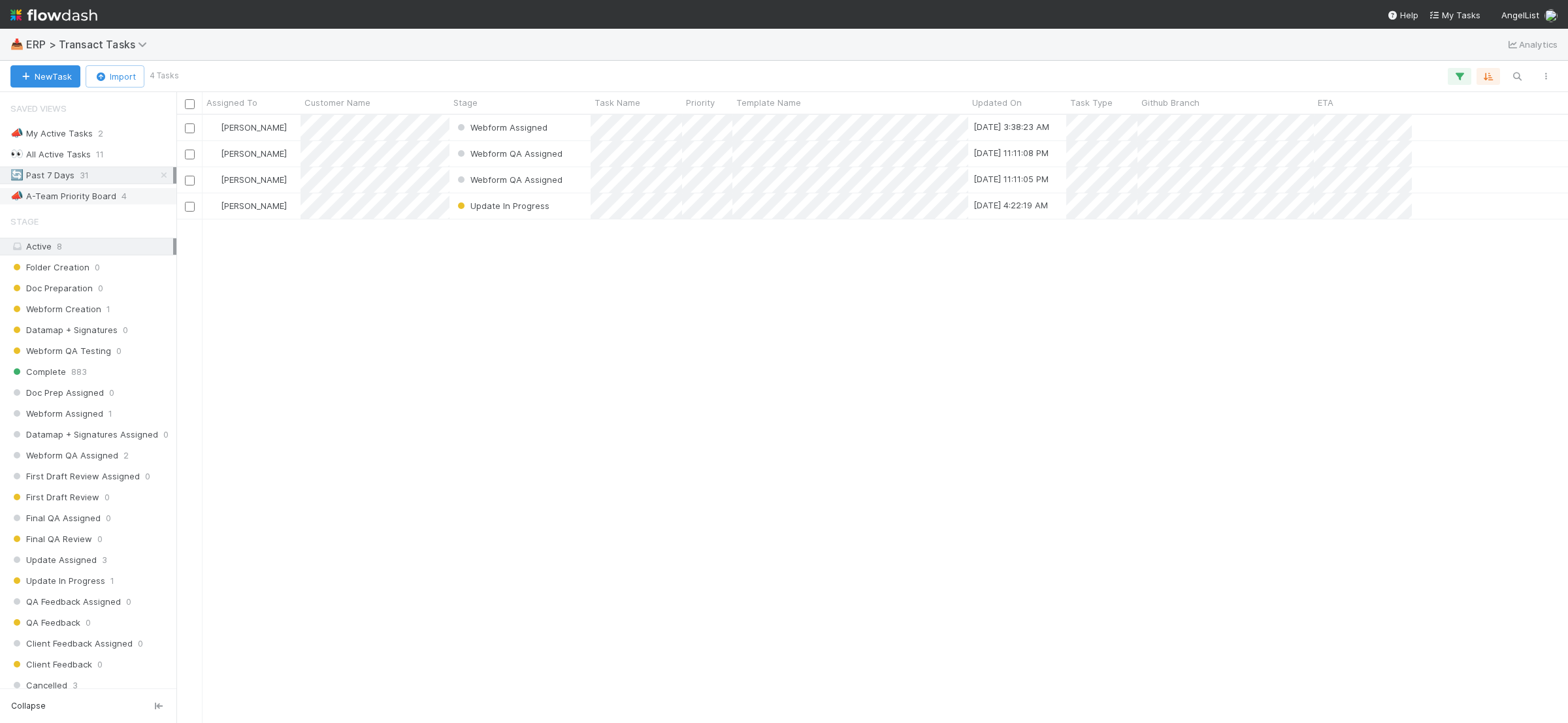
click at [134, 199] on div "📣 A-Team Priority Board 4" at bounding box center [92, 196] width 162 height 17
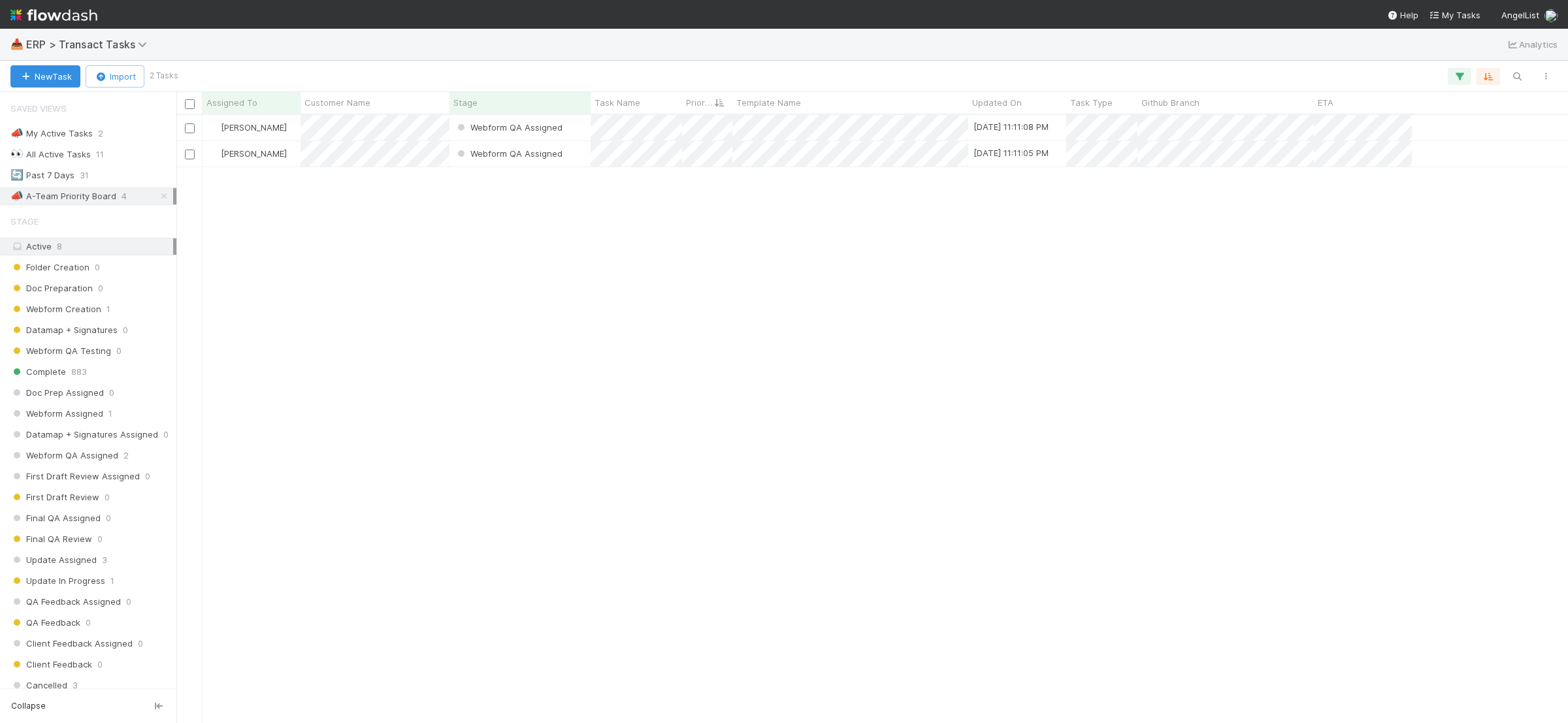
scroll to position [596, 1380]
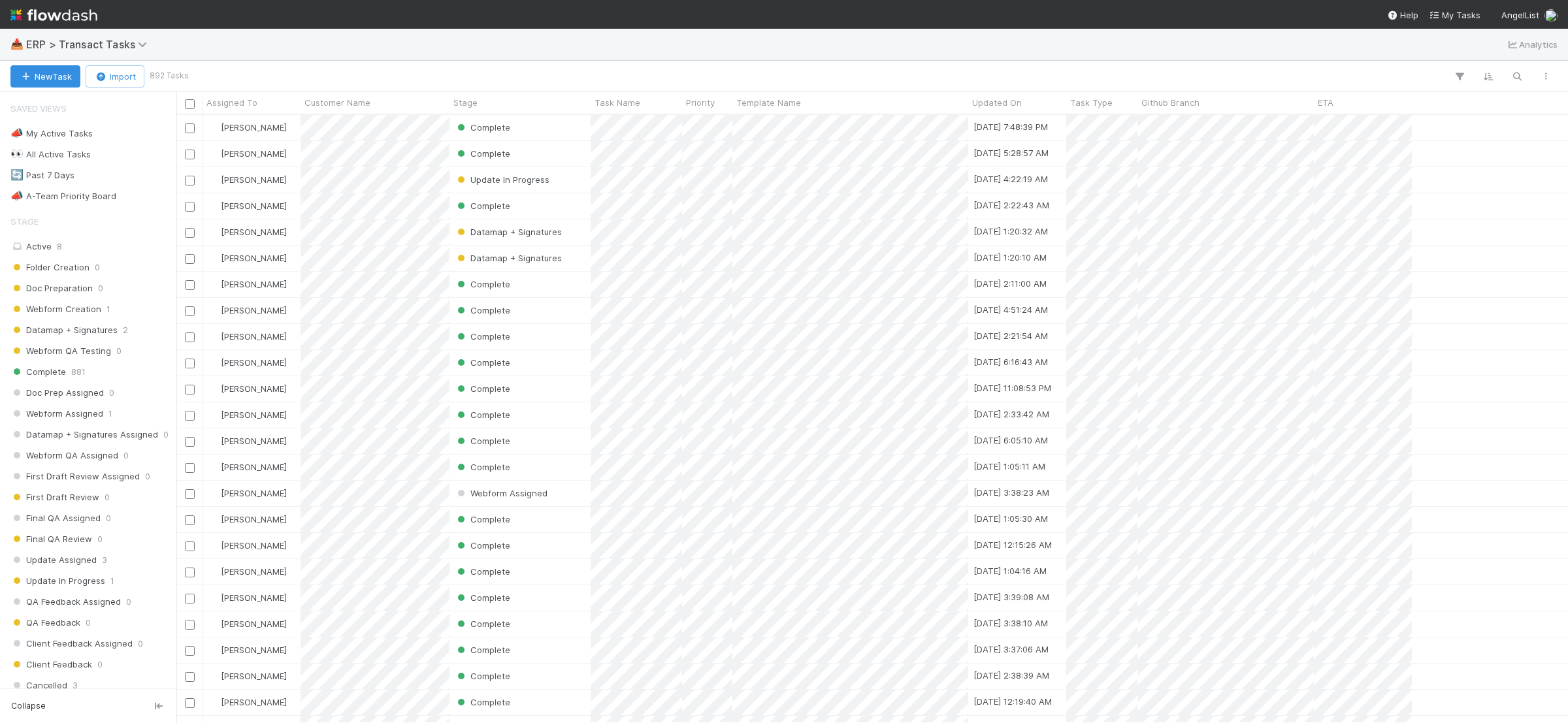
scroll to position [596, 1380]
